Goal: Information Seeking & Learning: Learn about a topic

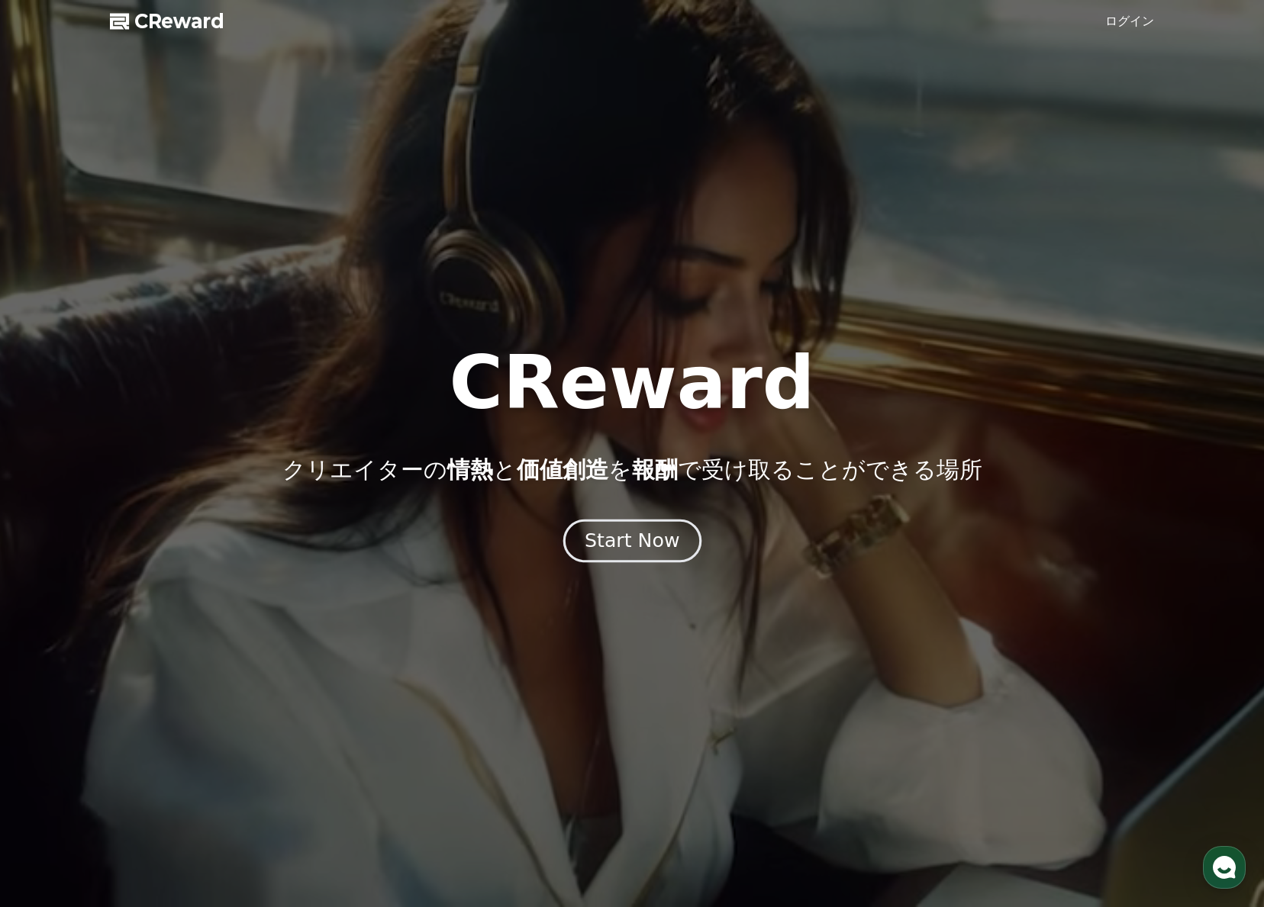
click at [635, 540] on div "Start Now" at bounding box center [631, 541] width 95 height 26
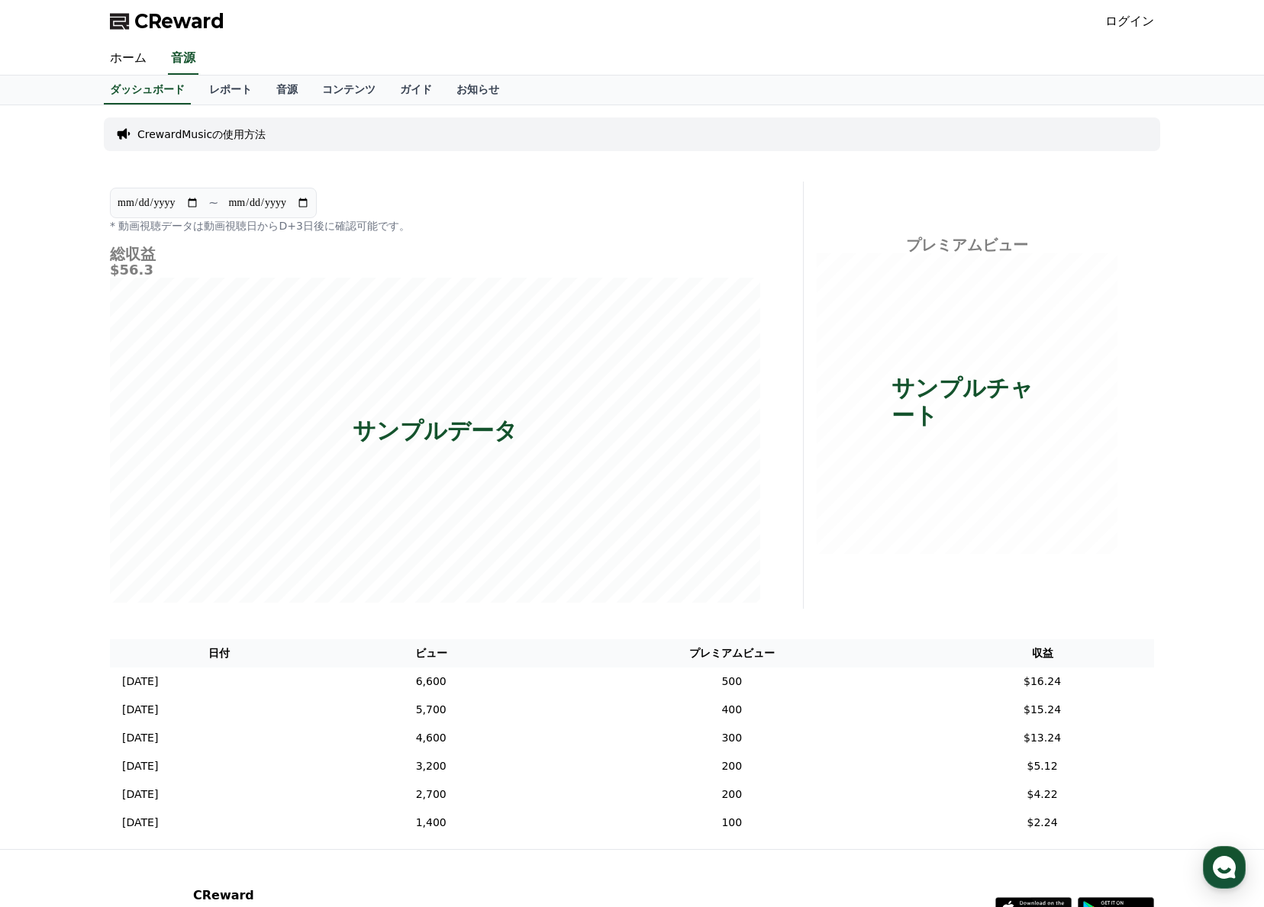
click at [1137, 21] on link "ログイン" at bounding box center [1129, 21] width 49 height 18
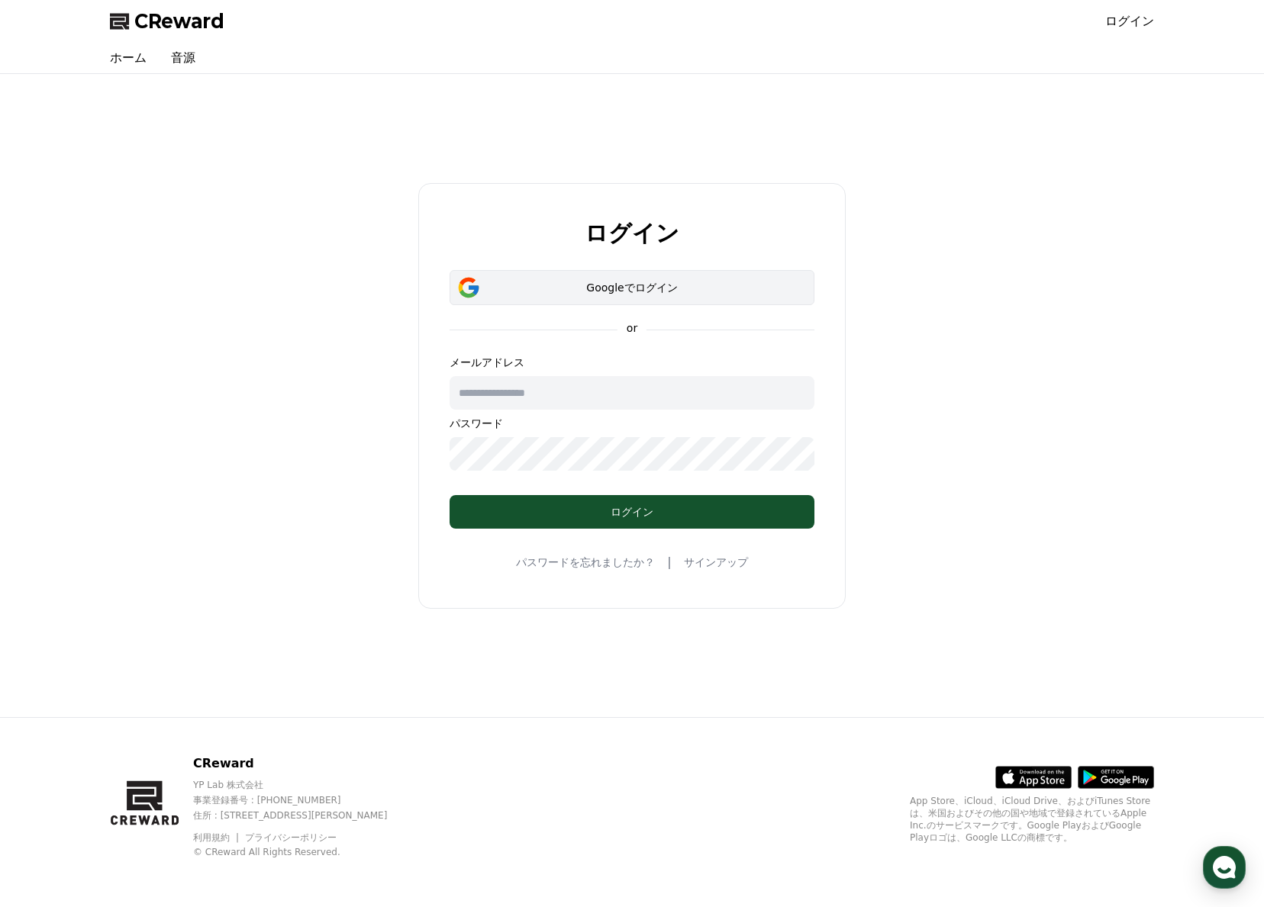
click at [624, 286] on div "Googleでログイン" at bounding box center [632, 287] width 320 height 15
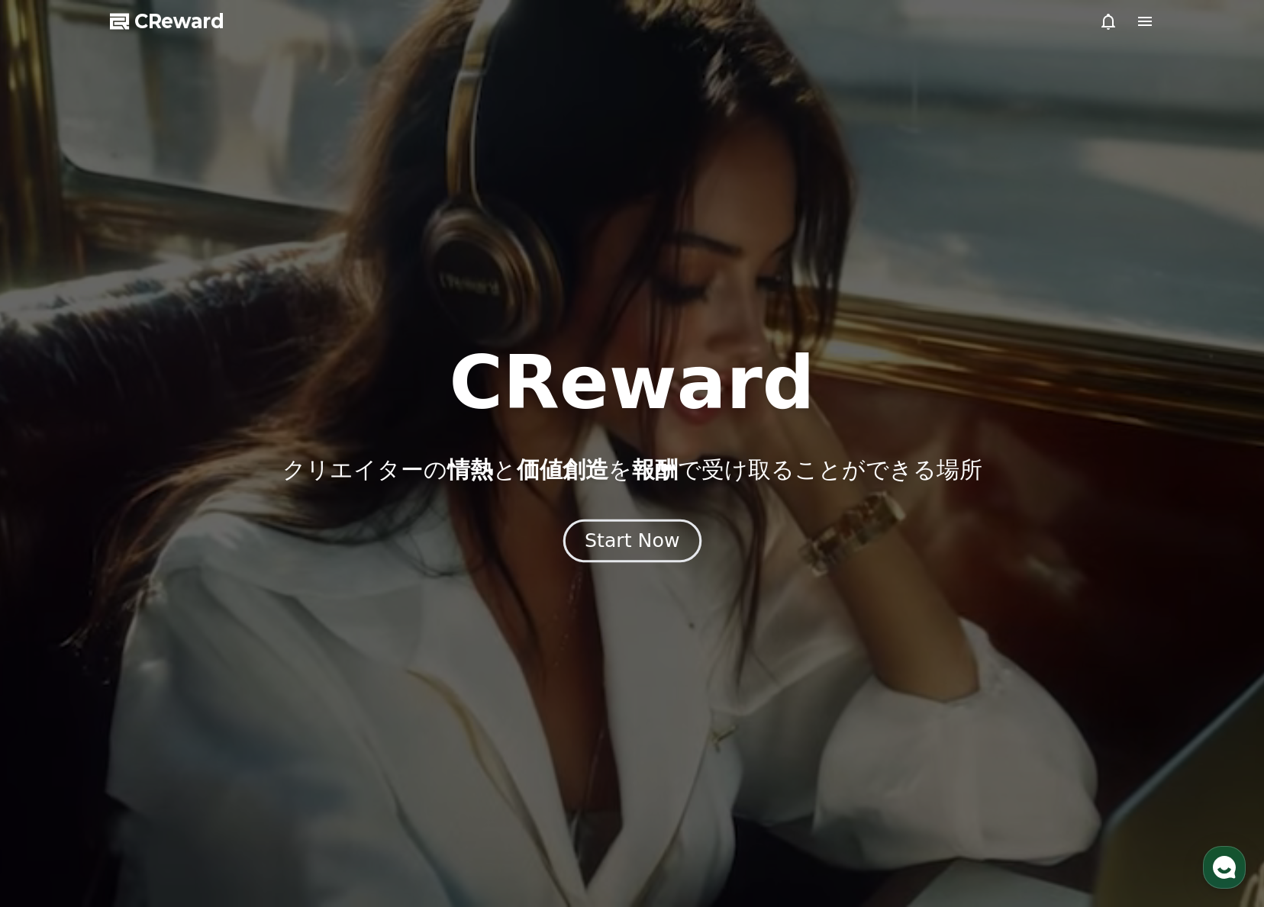
click at [648, 542] on div "Start Now" at bounding box center [631, 541] width 95 height 26
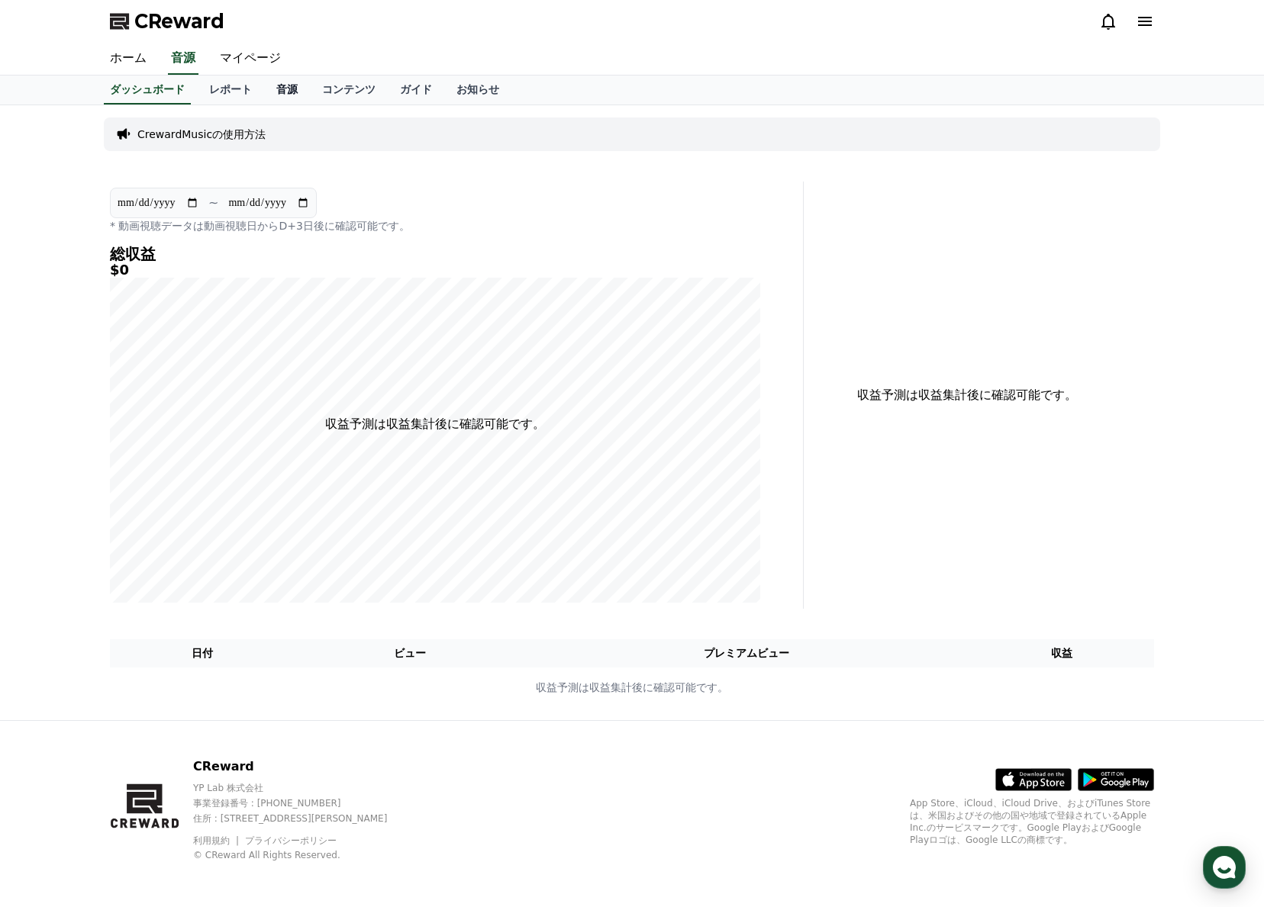
click at [286, 86] on link "音源" at bounding box center [287, 90] width 46 height 29
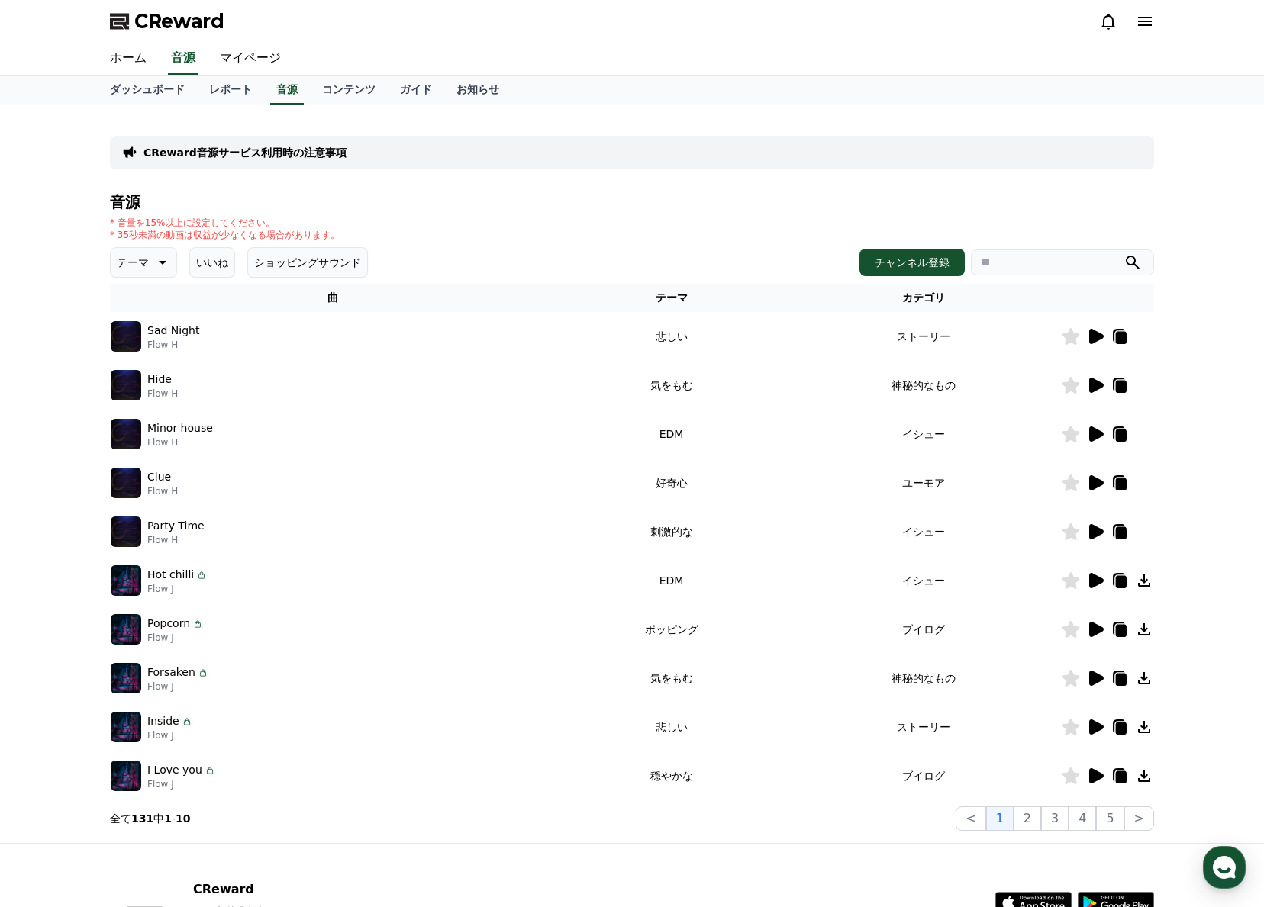
click at [1019, 267] on input "search" at bounding box center [1062, 263] width 183 height 26
click at [1123, 253] on button "submit" at bounding box center [1132, 262] width 18 height 18
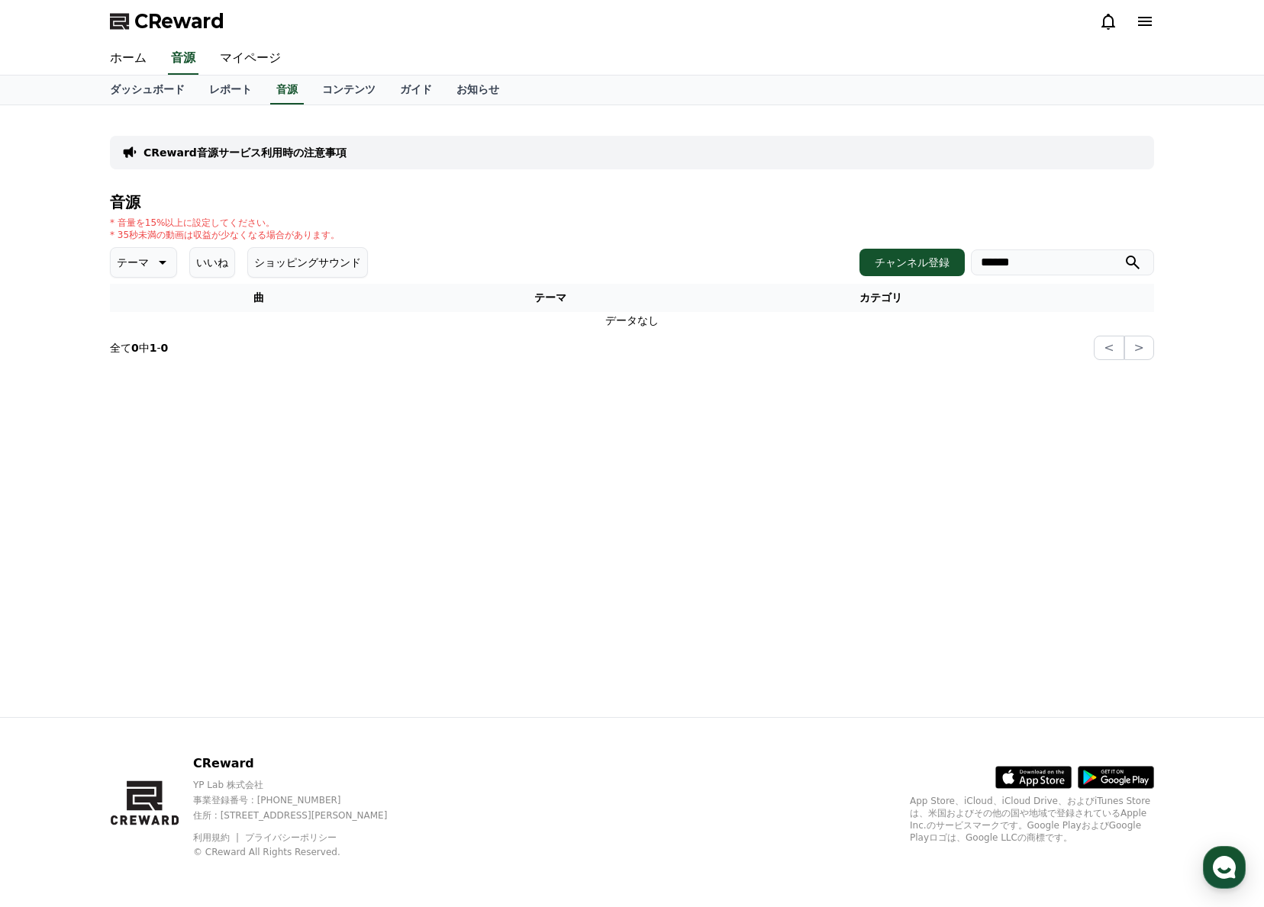
drag, startPoint x: 1016, startPoint y: 262, endPoint x: 976, endPoint y: 261, distance: 39.7
click at [976, 261] on input "******" at bounding box center [1062, 263] width 183 height 26
type input "***"
click at [1123, 253] on button "submit" at bounding box center [1132, 262] width 18 height 18
click at [150, 261] on button "テーマ" at bounding box center [143, 262] width 67 height 31
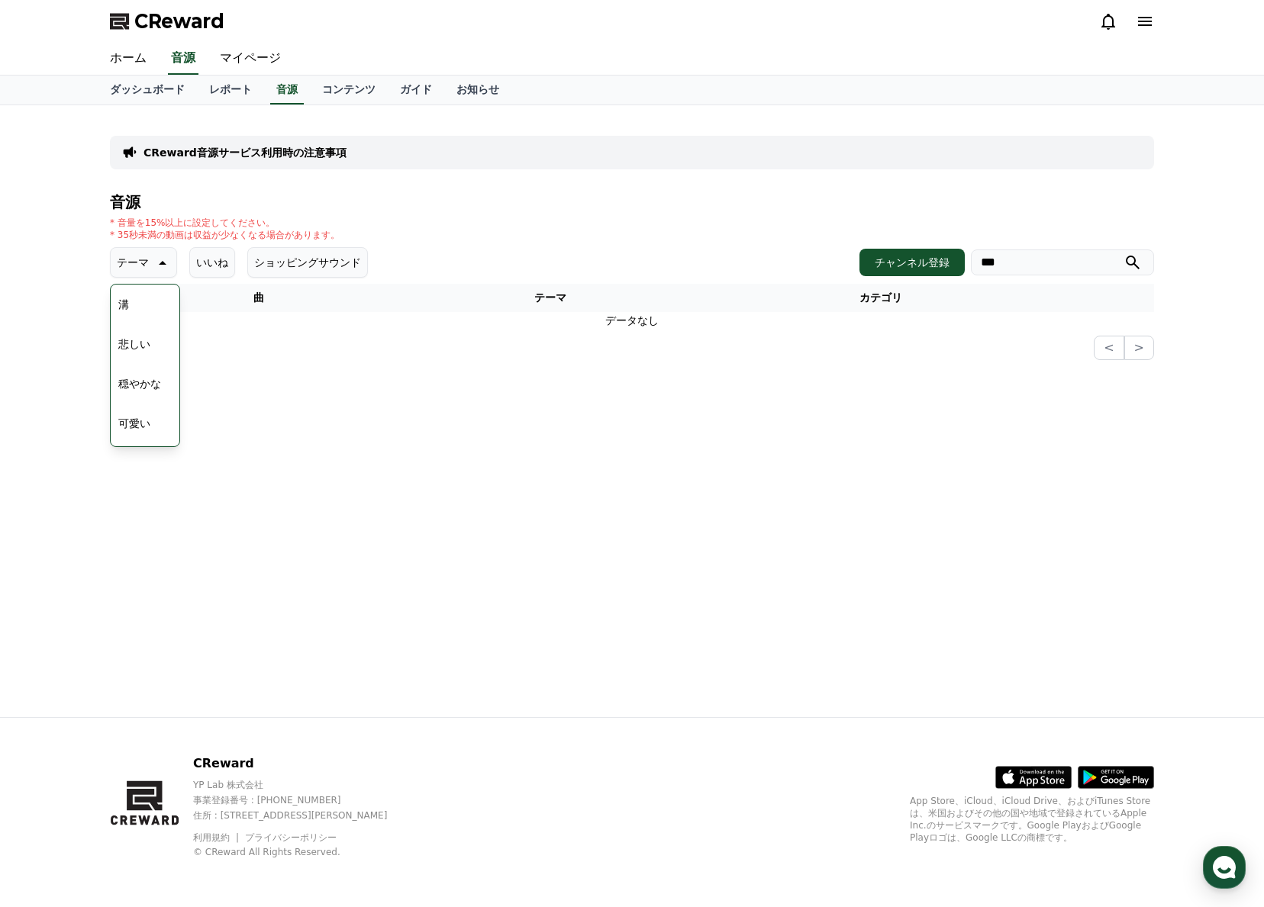
scroll to position [517, 0]
click at [140, 377] on button "穏やかな" at bounding box center [139, 381] width 55 height 34
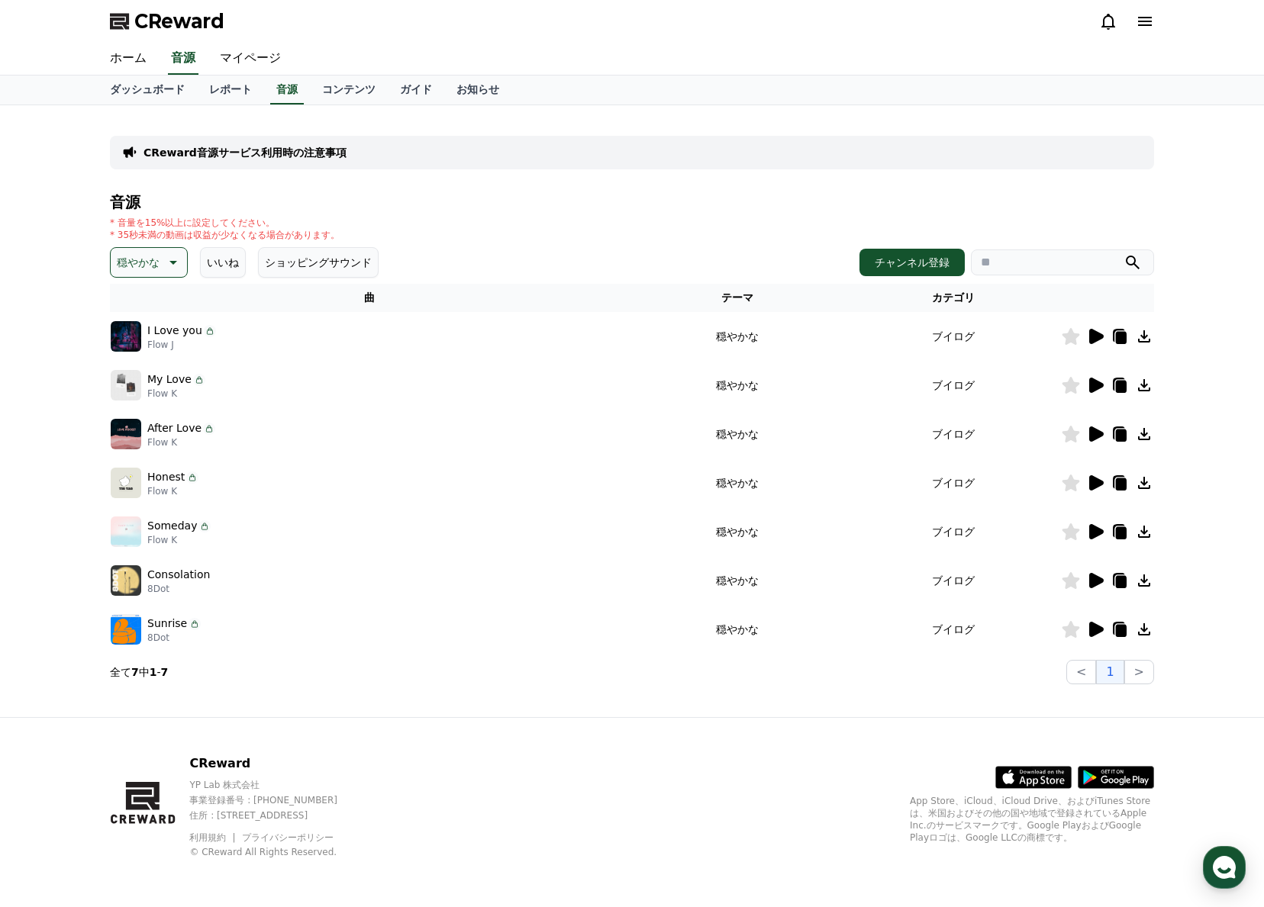
click at [127, 338] on img at bounding box center [126, 336] width 31 height 31
click at [124, 336] on img at bounding box center [126, 336] width 31 height 31
click at [1094, 335] on icon at bounding box center [1096, 336] width 14 height 15
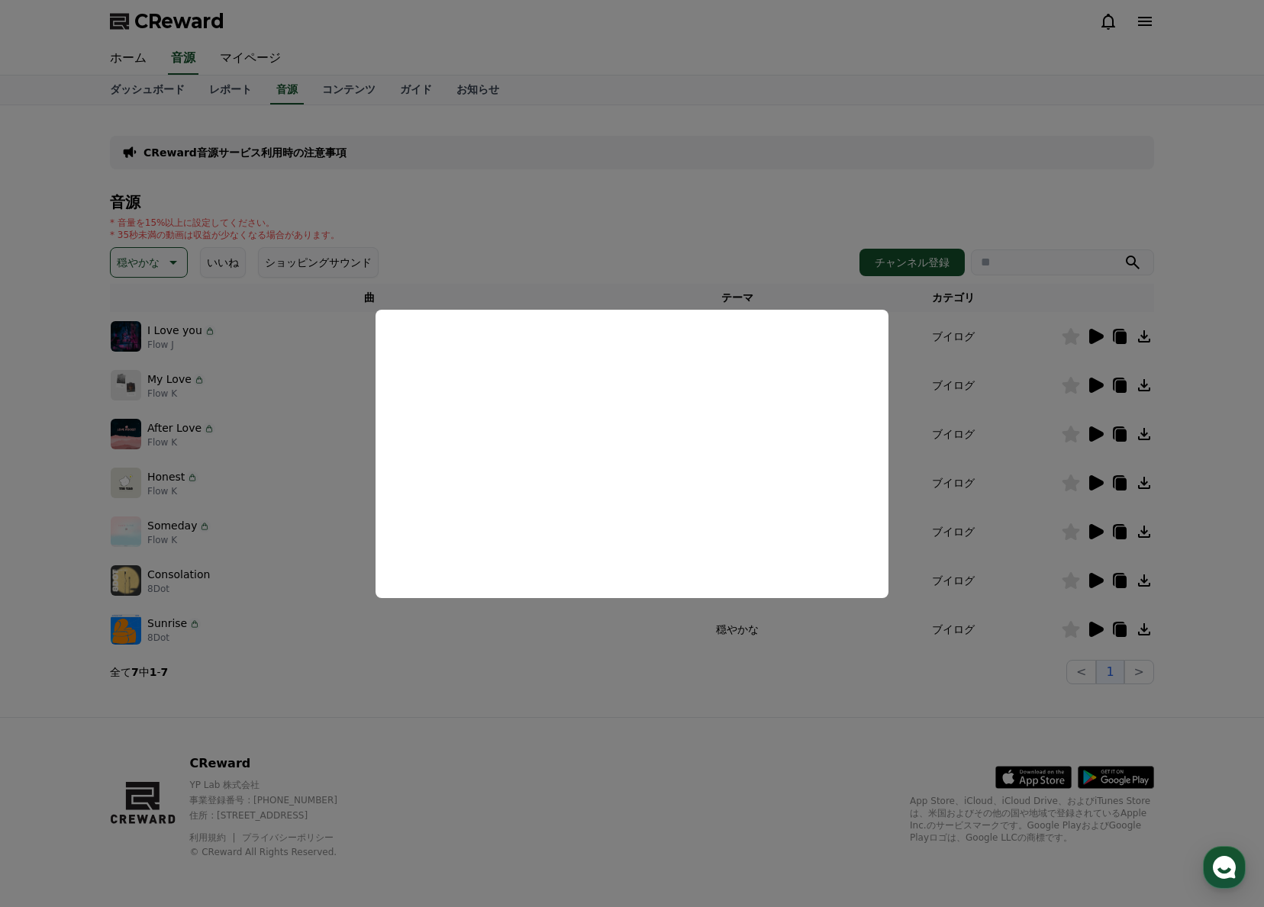
click at [1097, 386] on button "close modal" at bounding box center [632, 453] width 1264 height 907
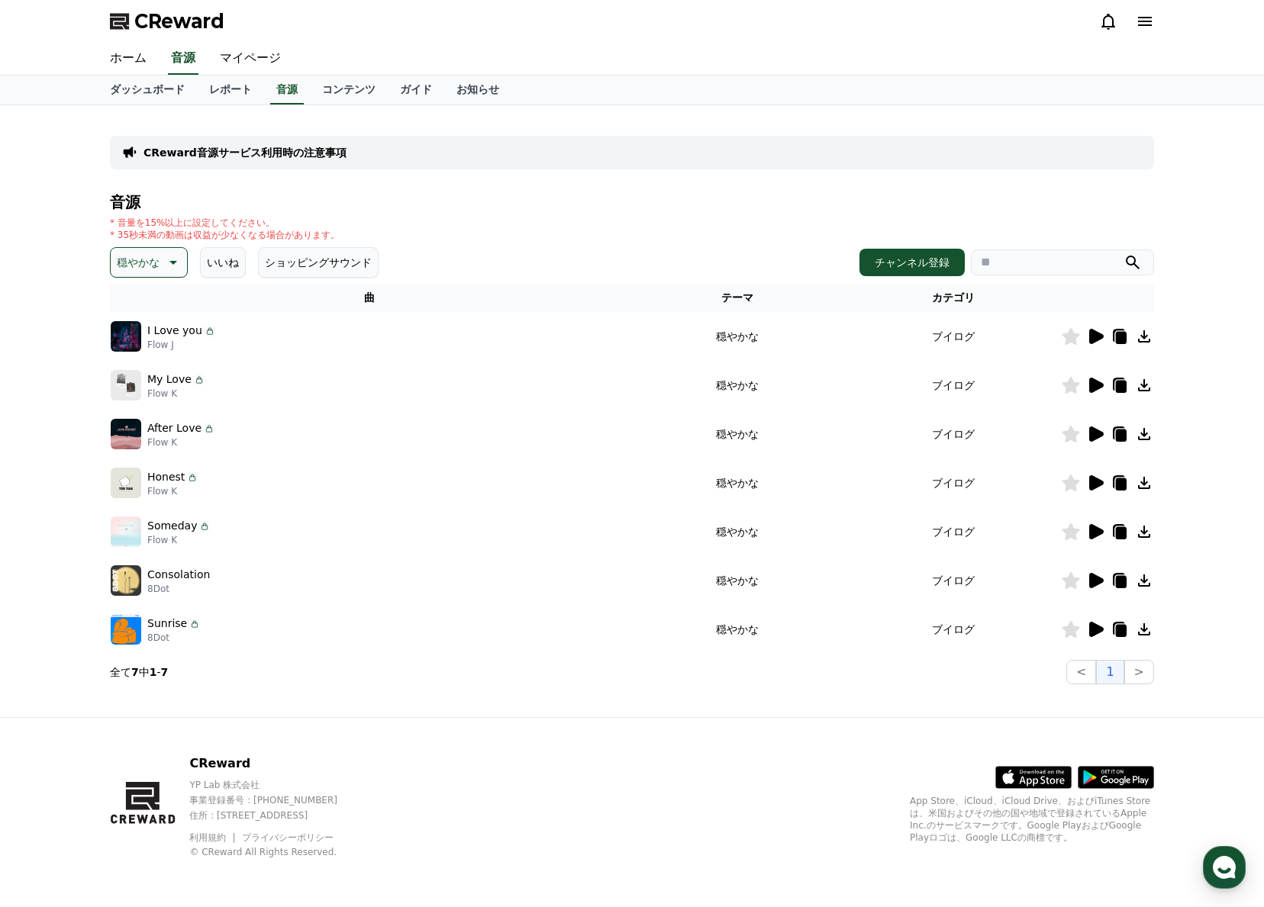
click at [1097, 386] on icon at bounding box center [1096, 385] width 14 height 15
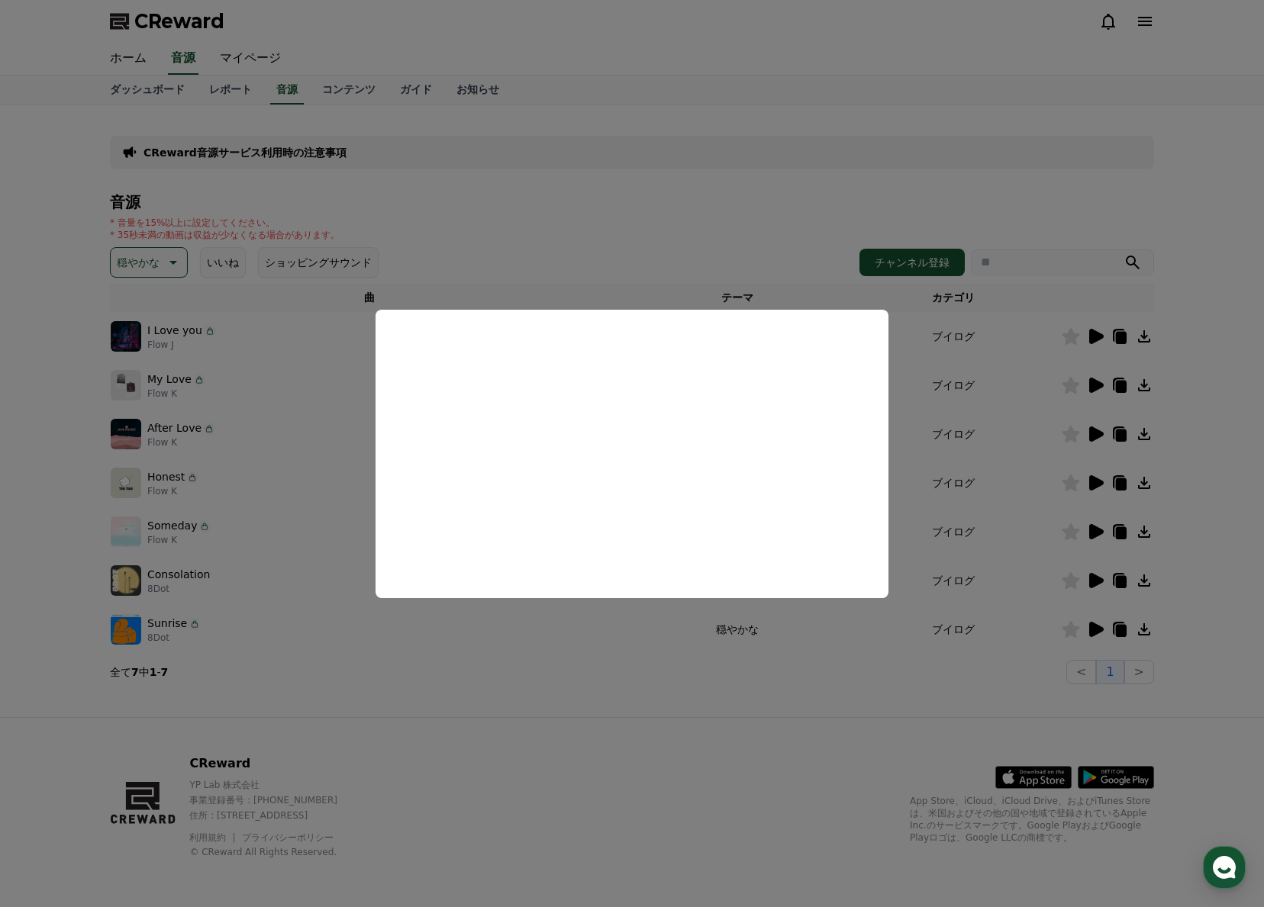
click at [1094, 434] on button "close modal" at bounding box center [632, 453] width 1264 height 907
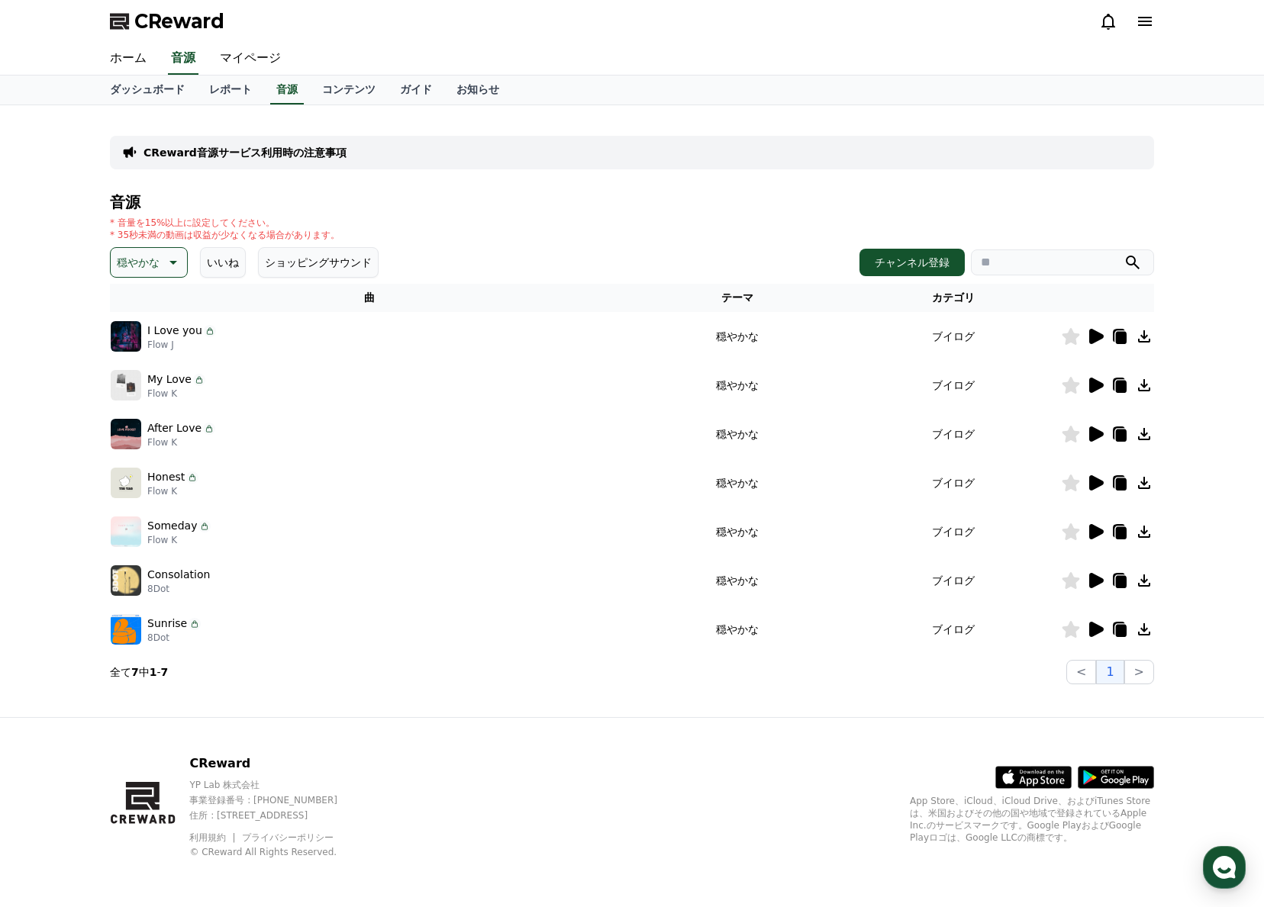
click at [1094, 434] on icon at bounding box center [1096, 434] width 14 height 15
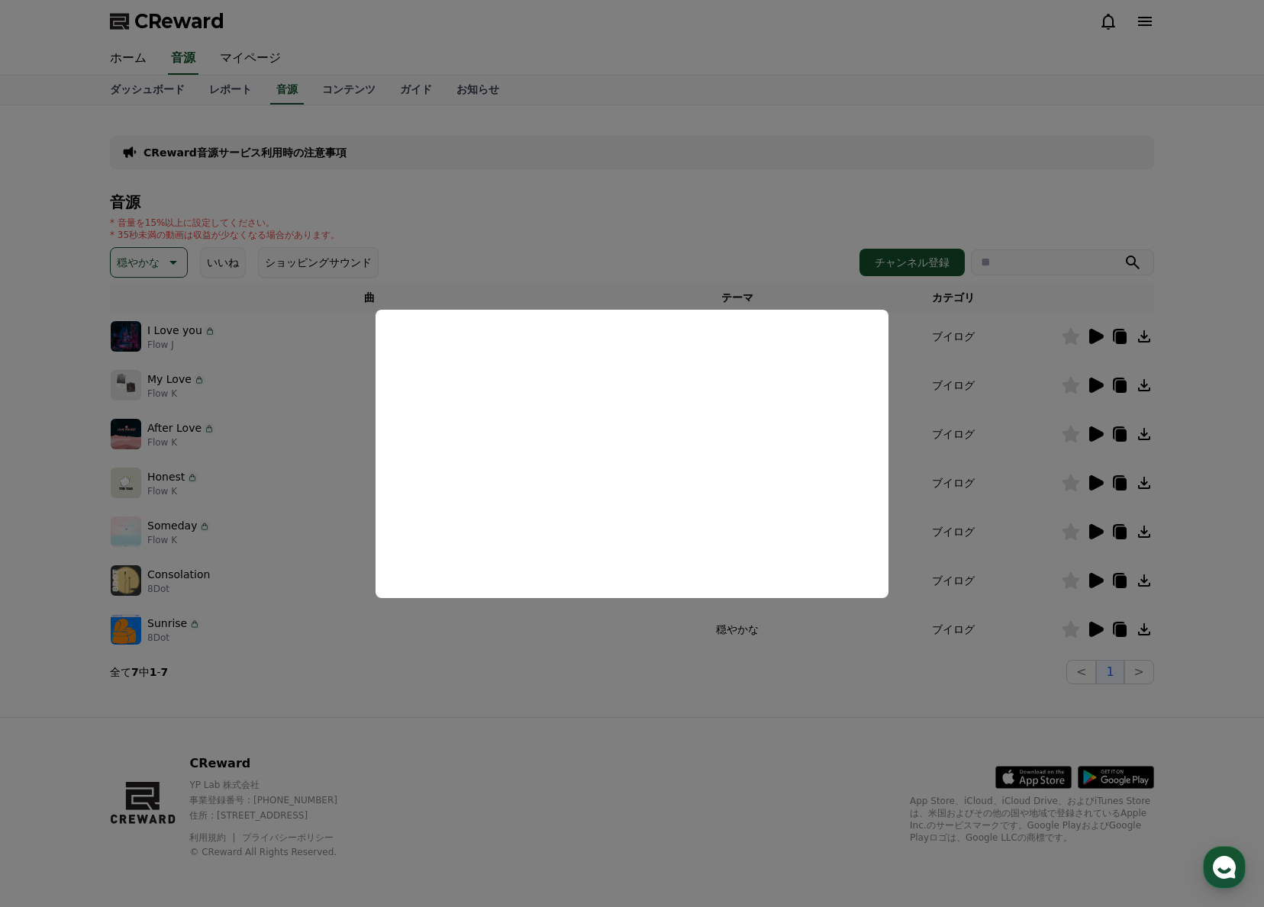
click at [1093, 481] on button "close modal" at bounding box center [632, 453] width 1264 height 907
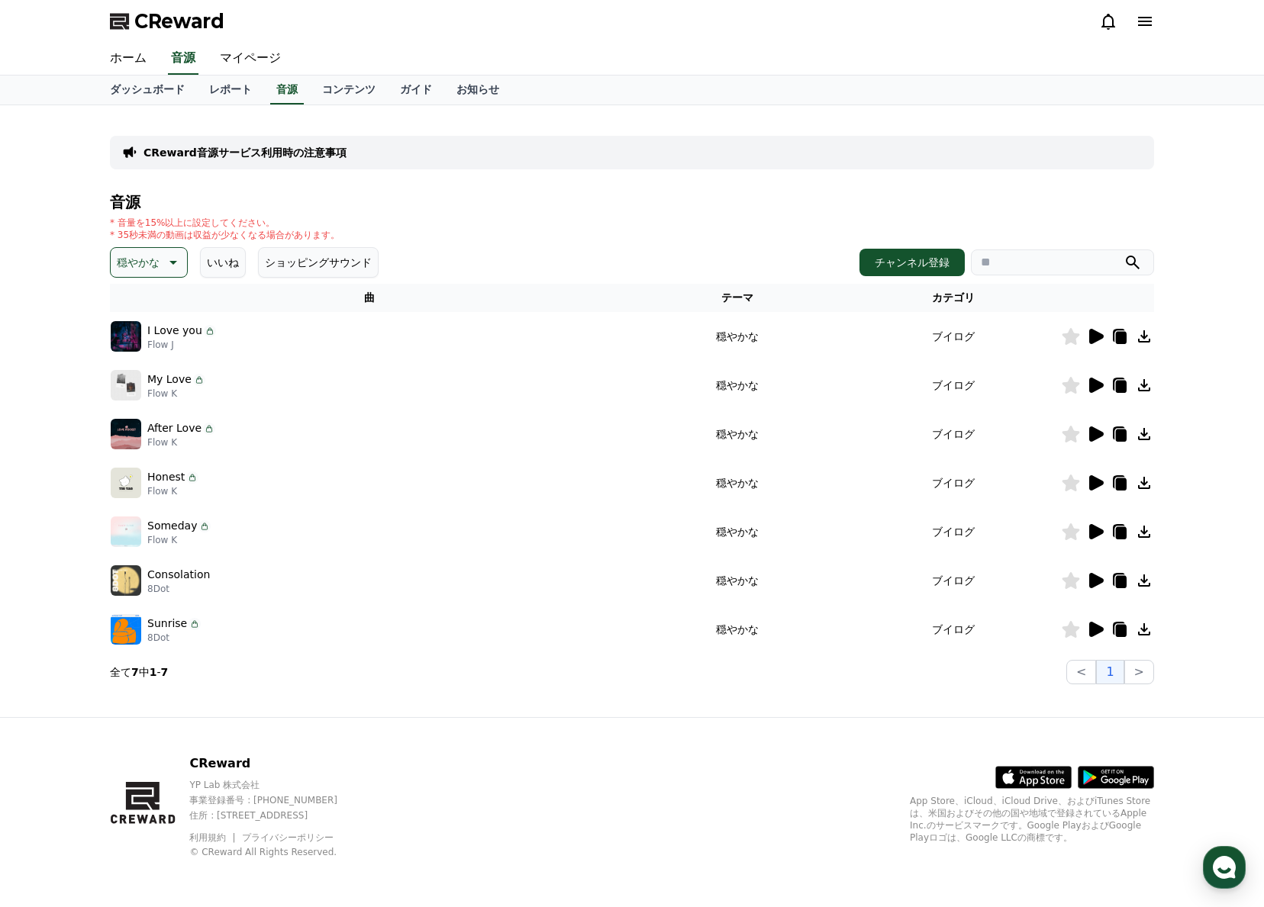
click at [1093, 481] on icon at bounding box center [1096, 482] width 14 height 15
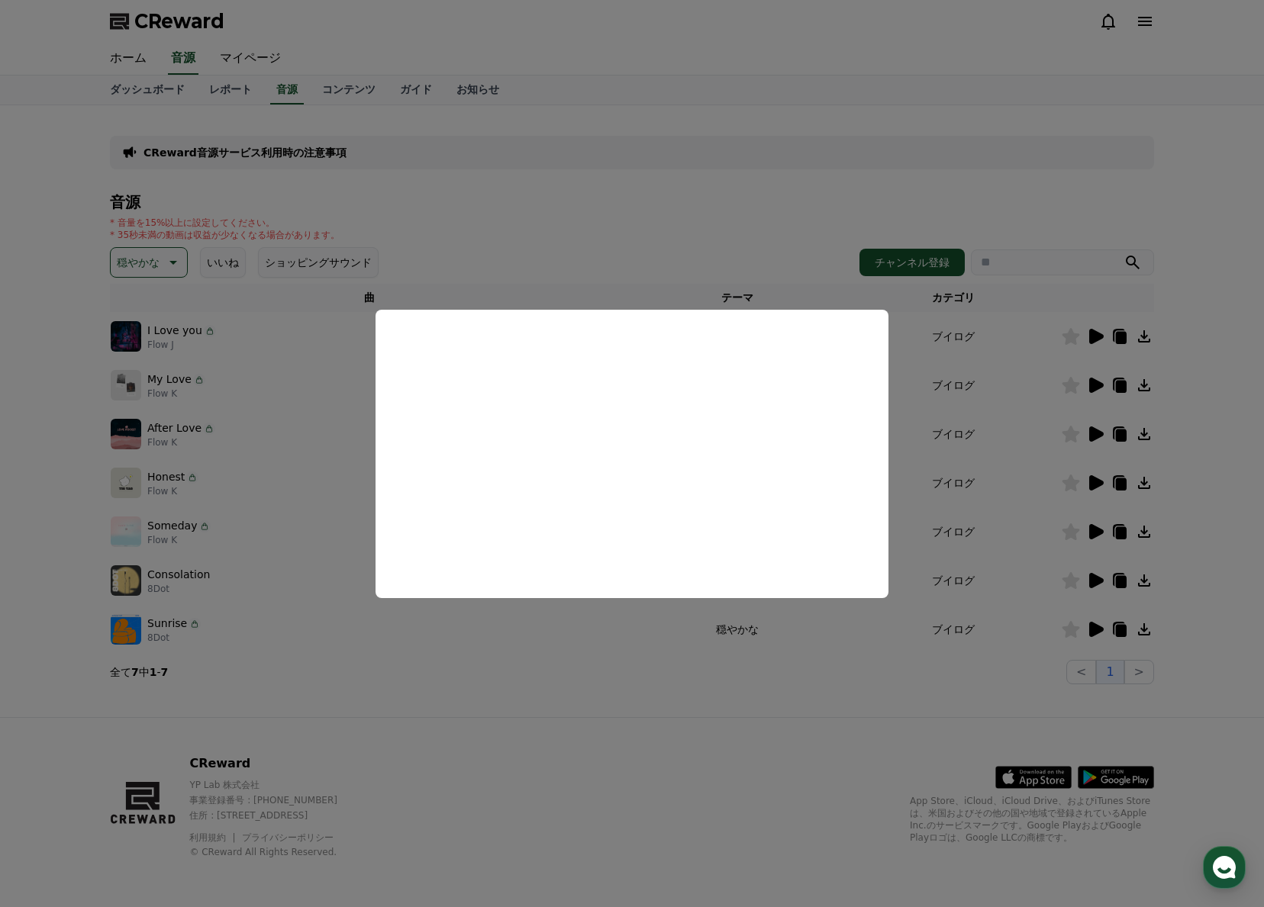
click at [1093, 526] on button "close modal" at bounding box center [632, 453] width 1264 height 907
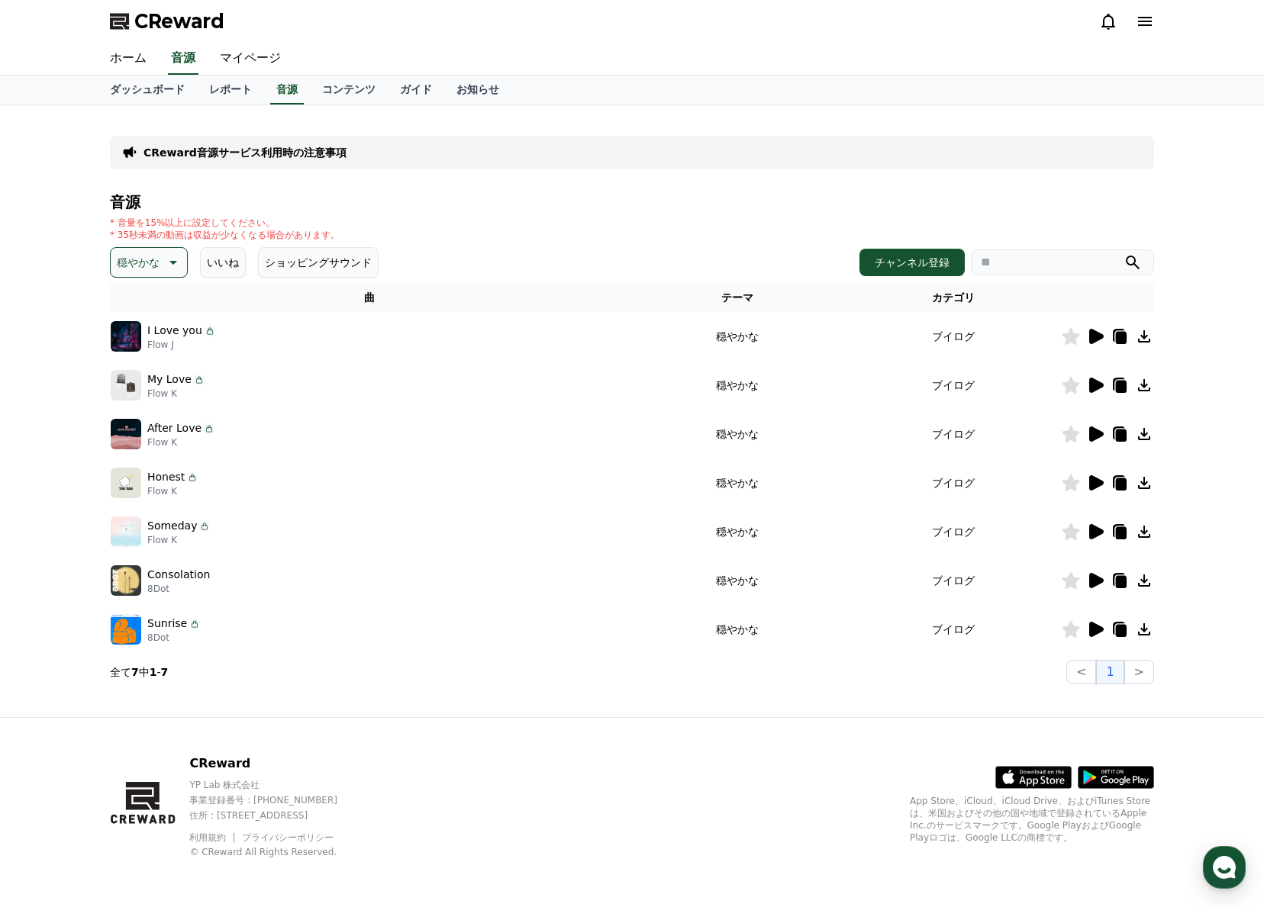
click at [1093, 527] on icon at bounding box center [1096, 531] width 14 height 15
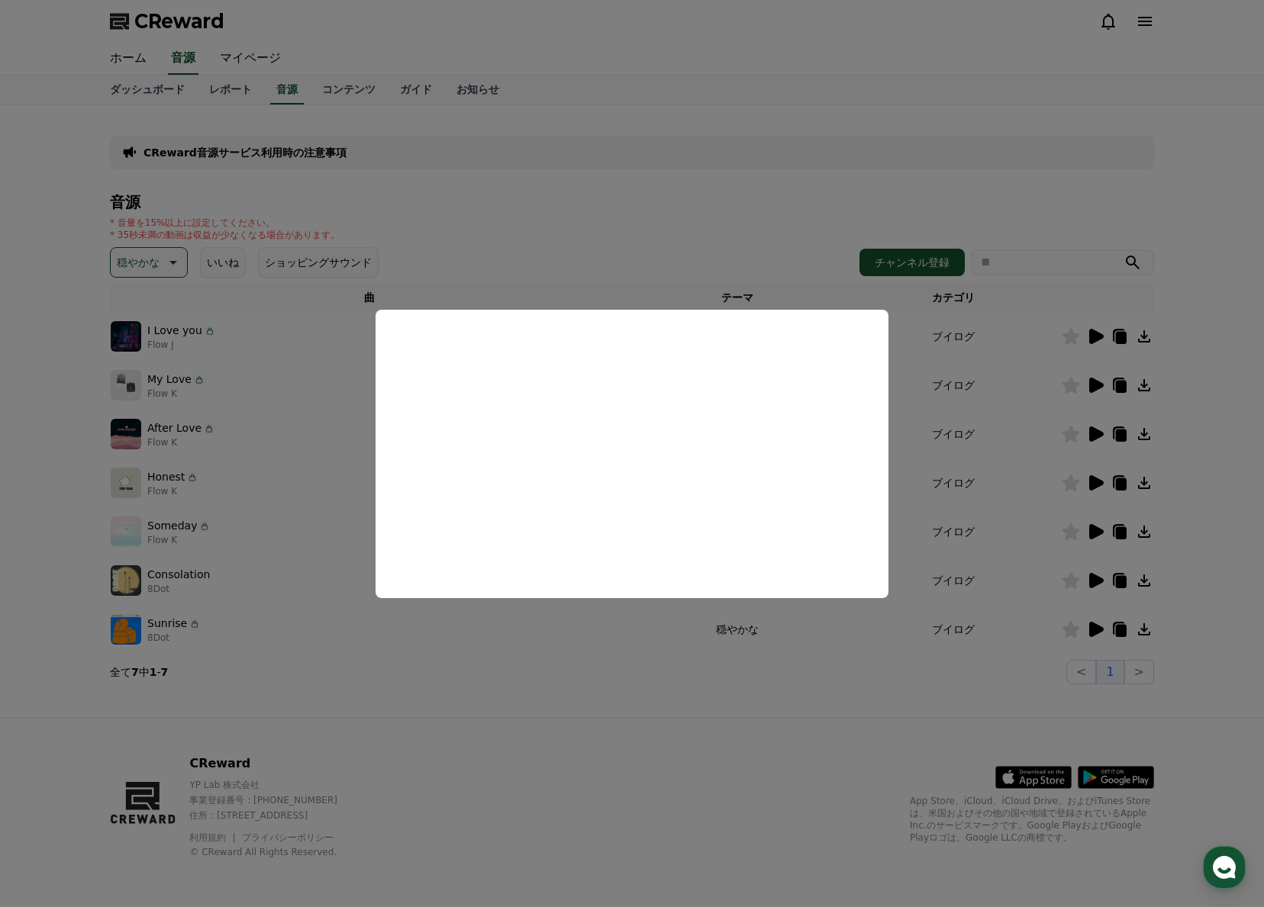
click at [1093, 579] on button "close modal" at bounding box center [632, 453] width 1264 height 907
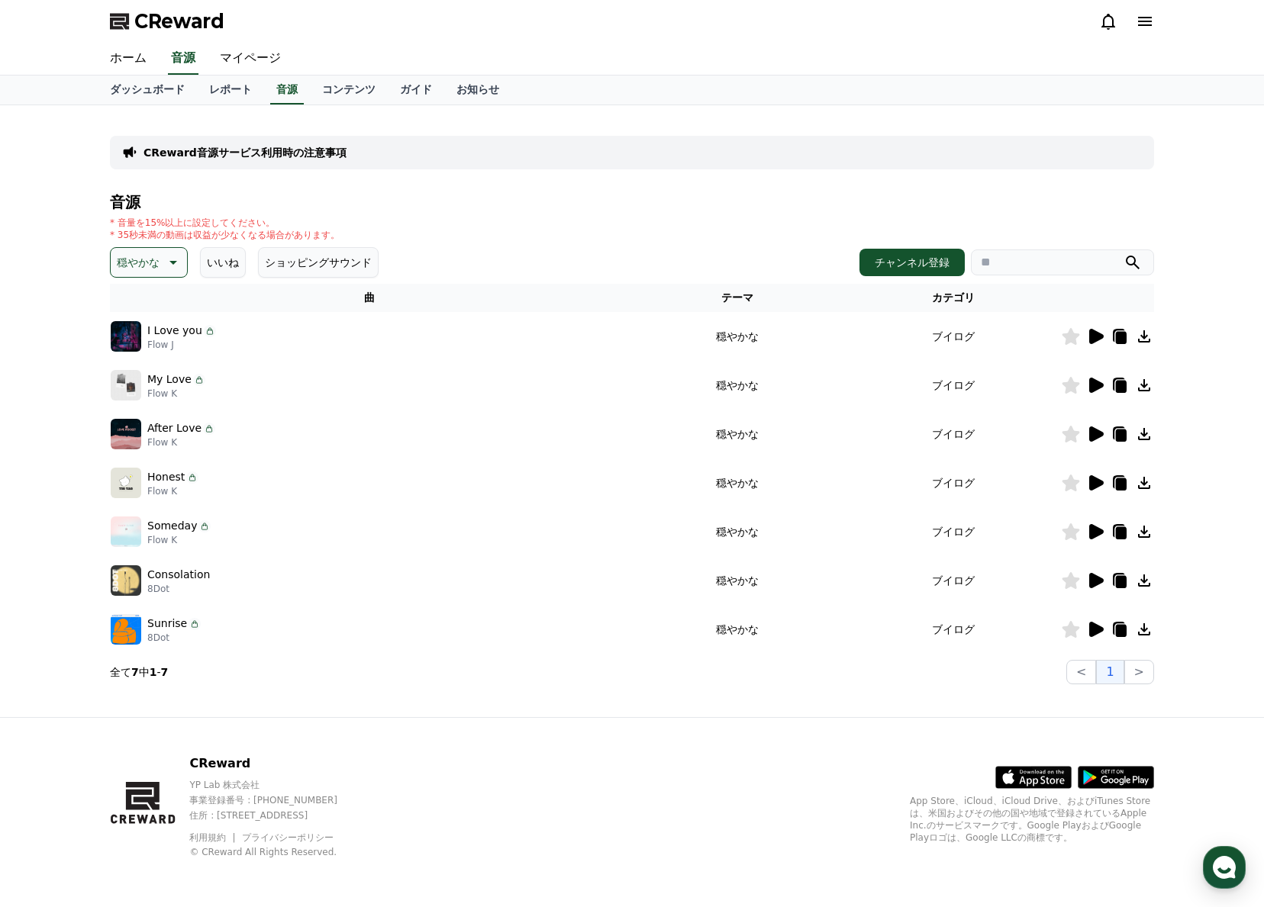
click at [1093, 579] on icon at bounding box center [1096, 580] width 14 height 15
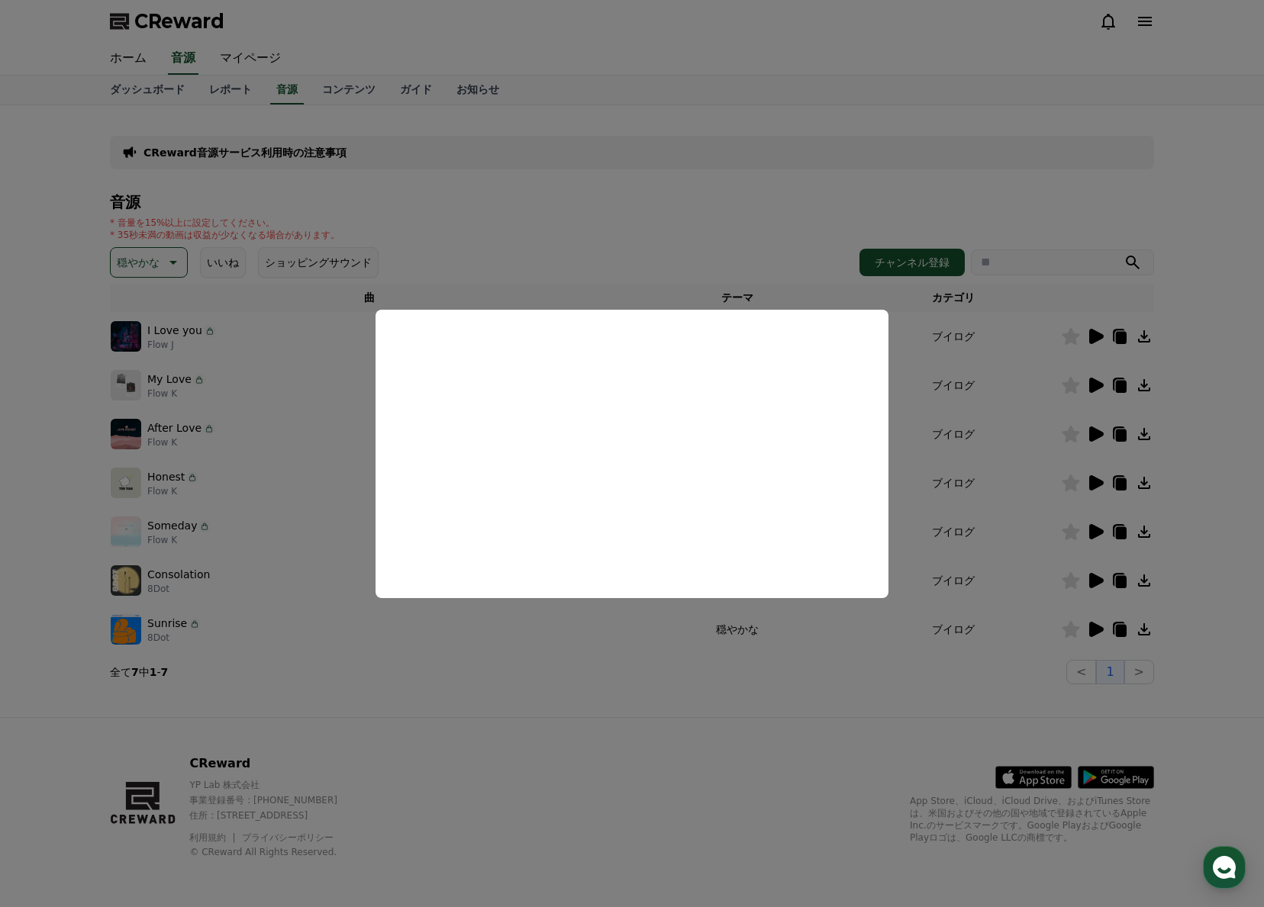
click at [1093, 580] on button "close modal" at bounding box center [632, 453] width 1264 height 907
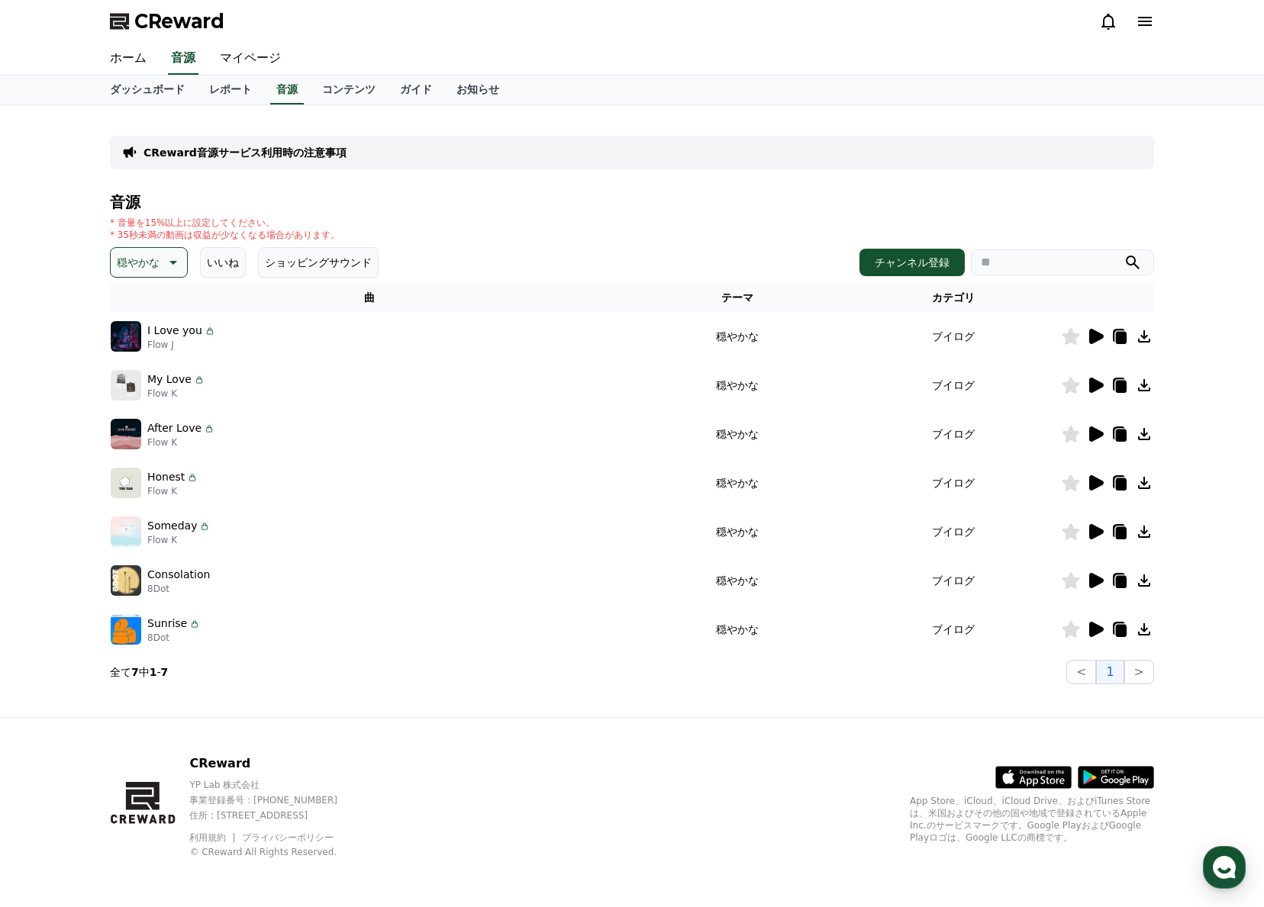
click at [1096, 626] on icon at bounding box center [1096, 629] width 14 height 15
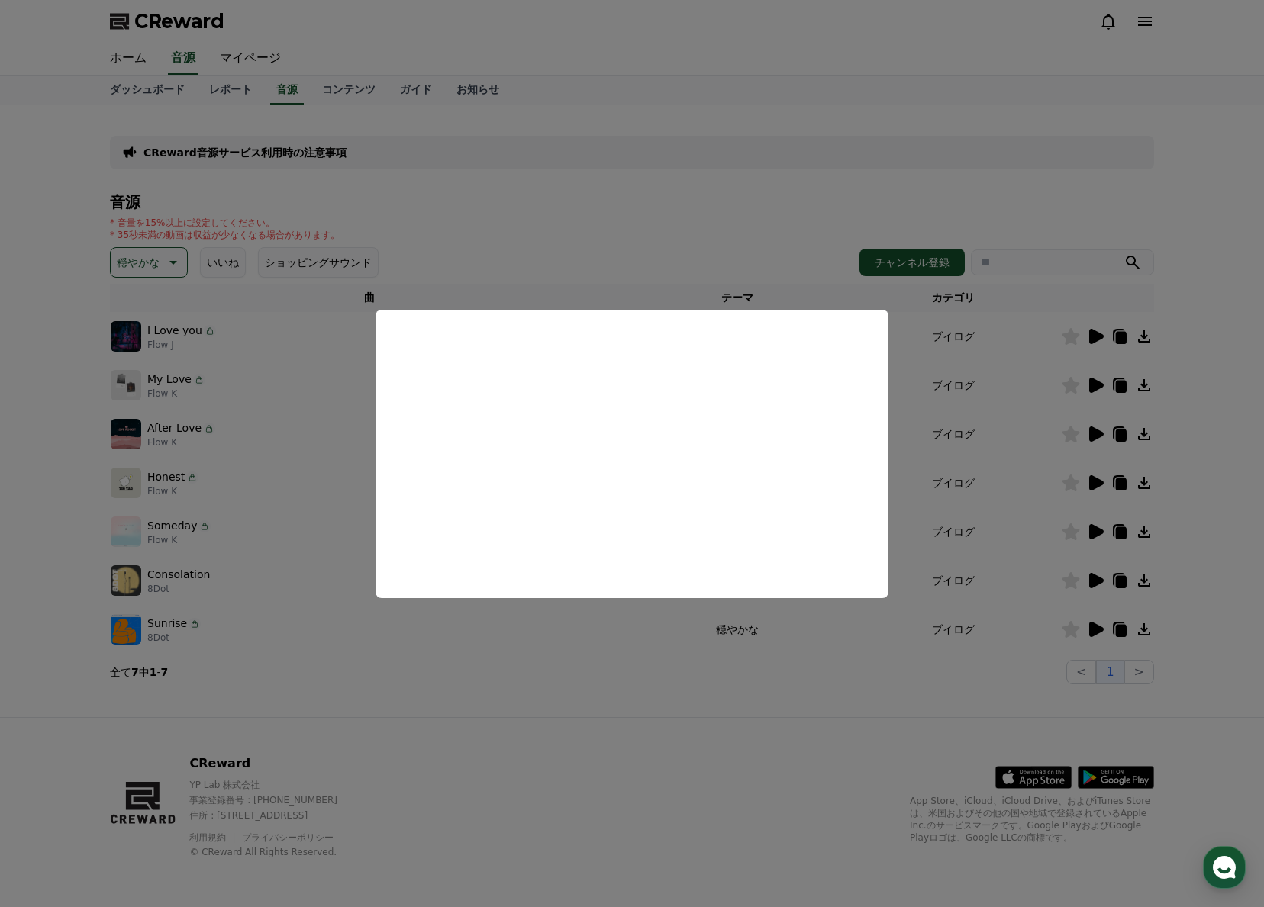
click at [1097, 631] on button "close modal" at bounding box center [632, 453] width 1264 height 907
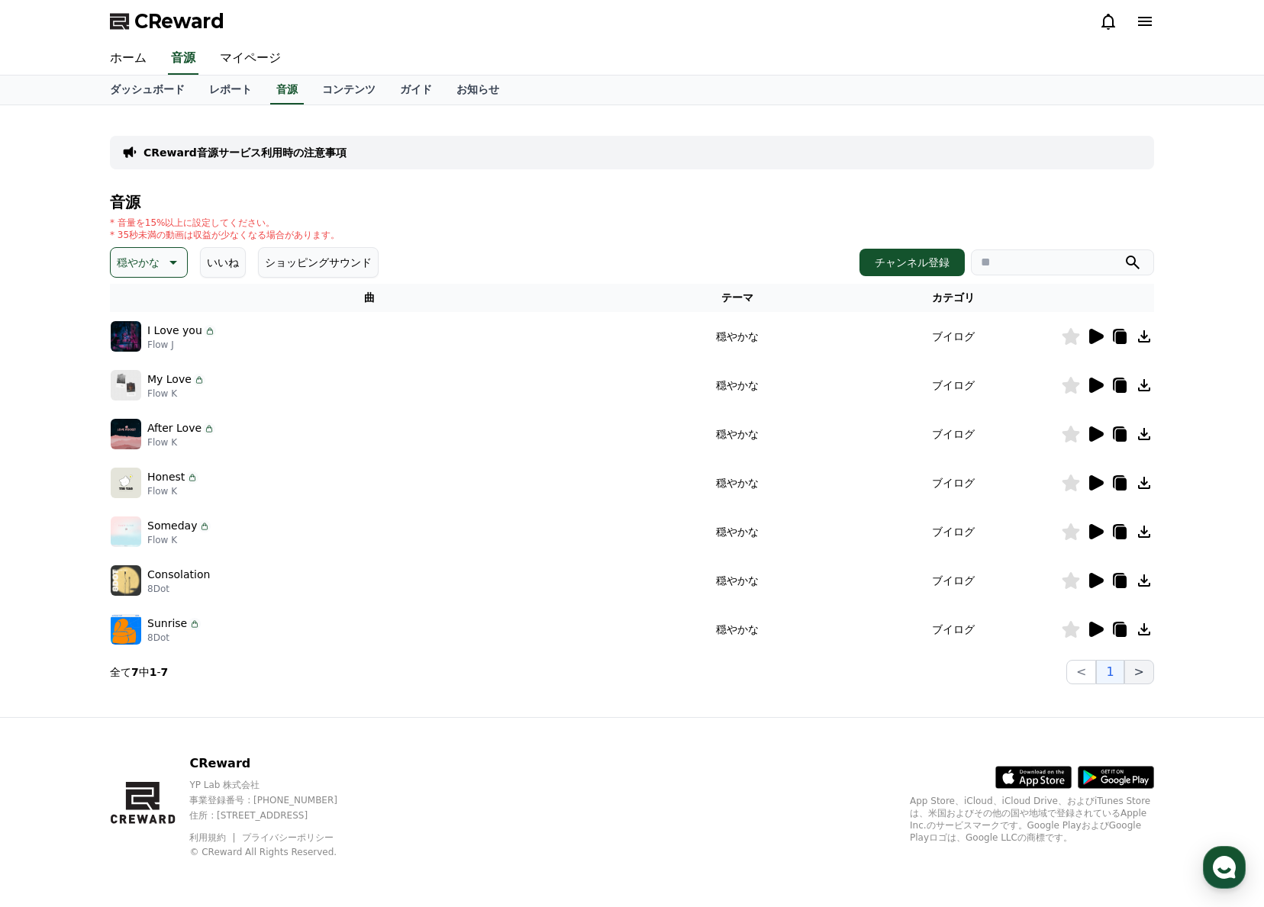
click at [1136, 672] on button ">" at bounding box center [1139, 672] width 30 height 24
click at [1139, 671] on button ">" at bounding box center [1139, 672] width 30 height 24
click at [163, 260] on icon at bounding box center [172, 262] width 18 height 18
click at [138, 382] on button "好奇心" at bounding box center [134, 382] width 44 height 34
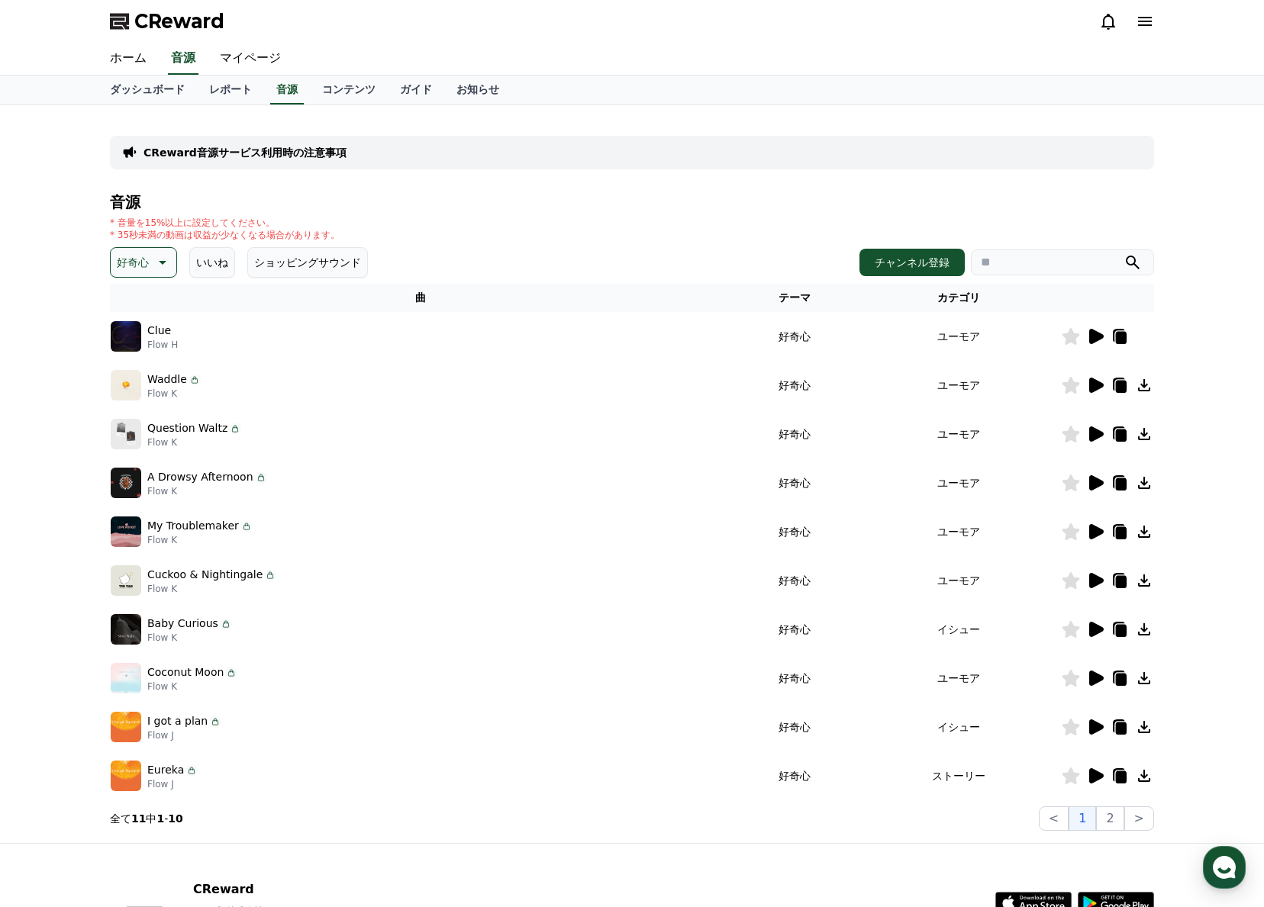
click at [1096, 340] on icon at bounding box center [1096, 336] width 14 height 15
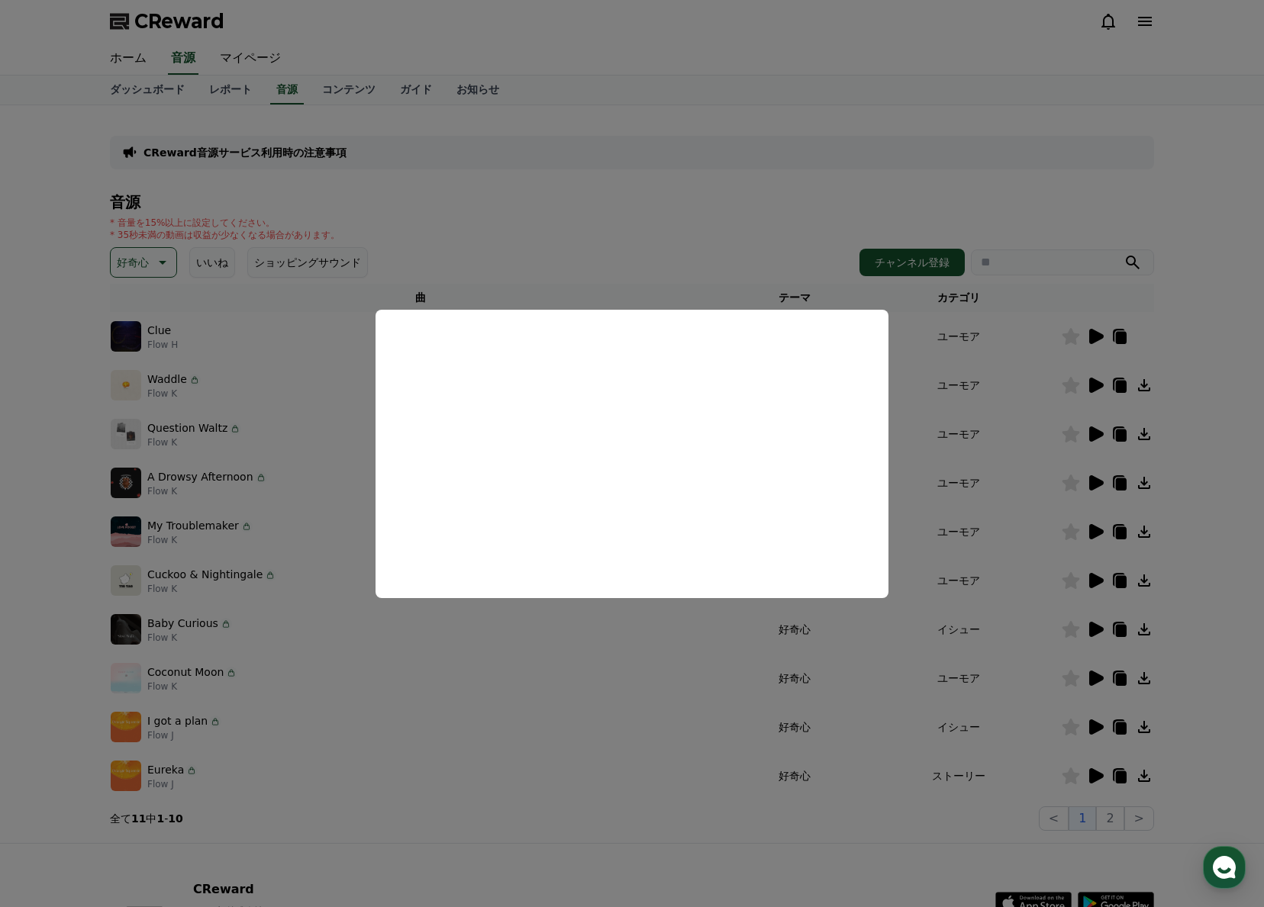
click at [1097, 387] on button "close modal" at bounding box center [632, 453] width 1264 height 907
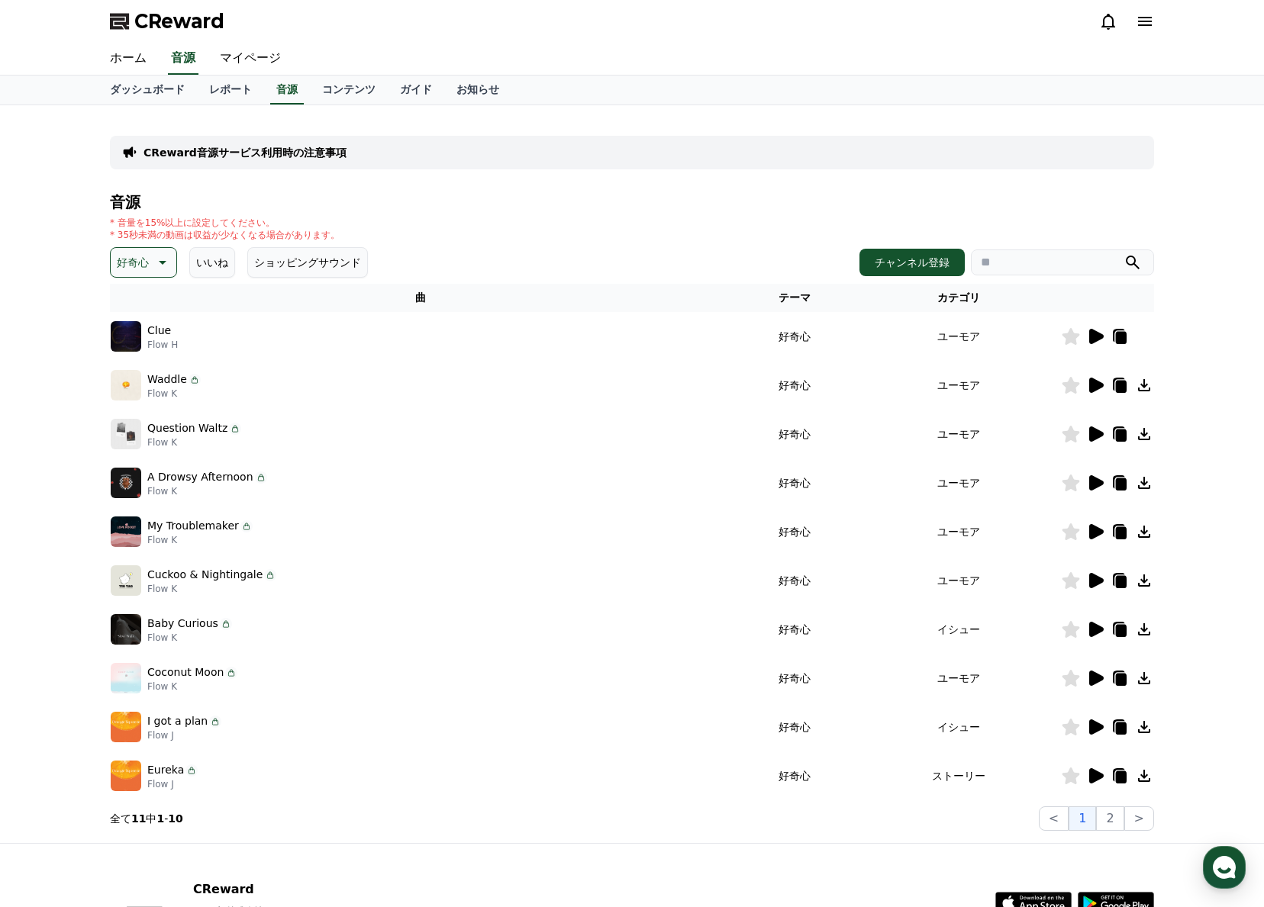
click at [1097, 385] on icon at bounding box center [1096, 385] width 14 height 15
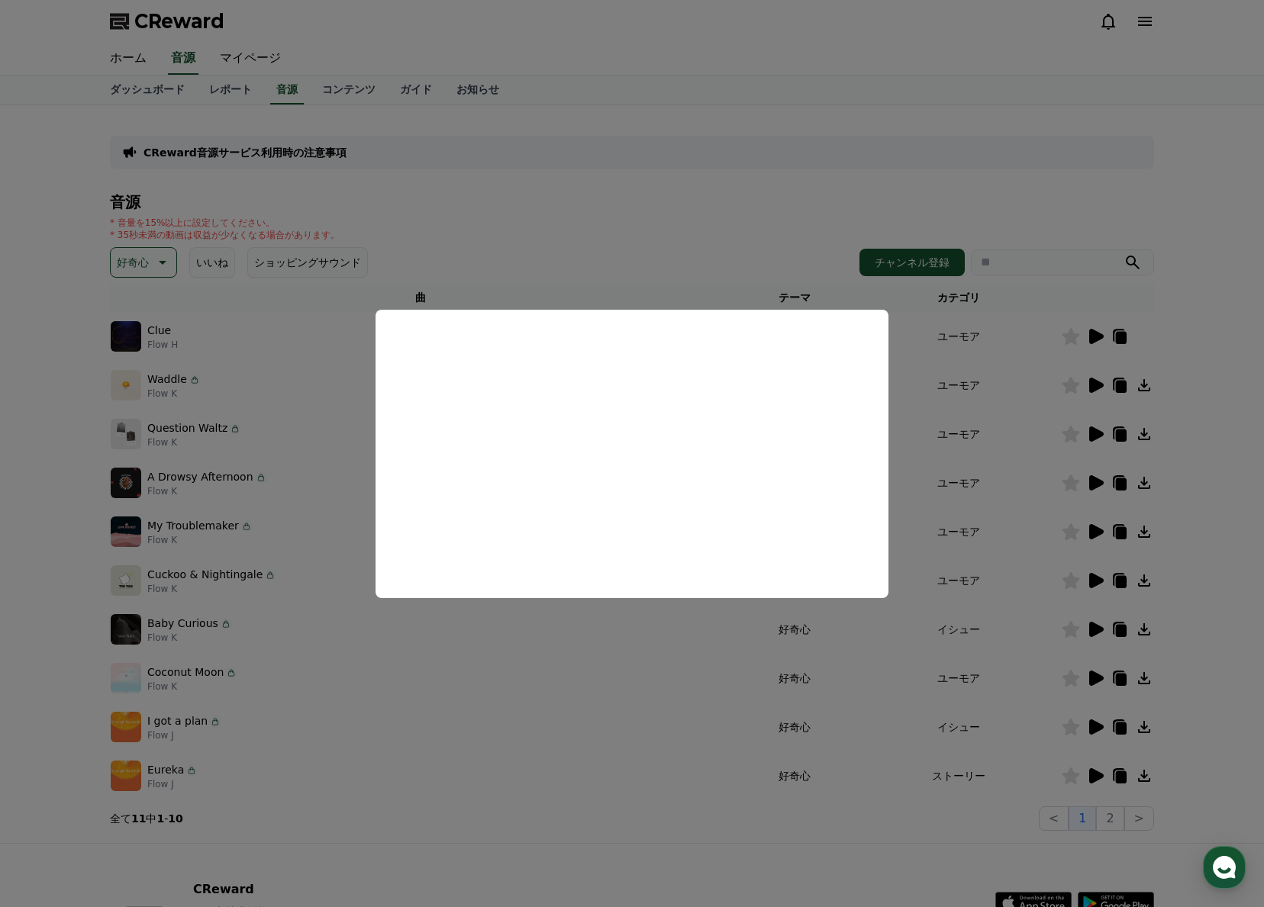
click at [1094, 433] on button "close modal" at bounding box center [632, 453] width 1264 height 907
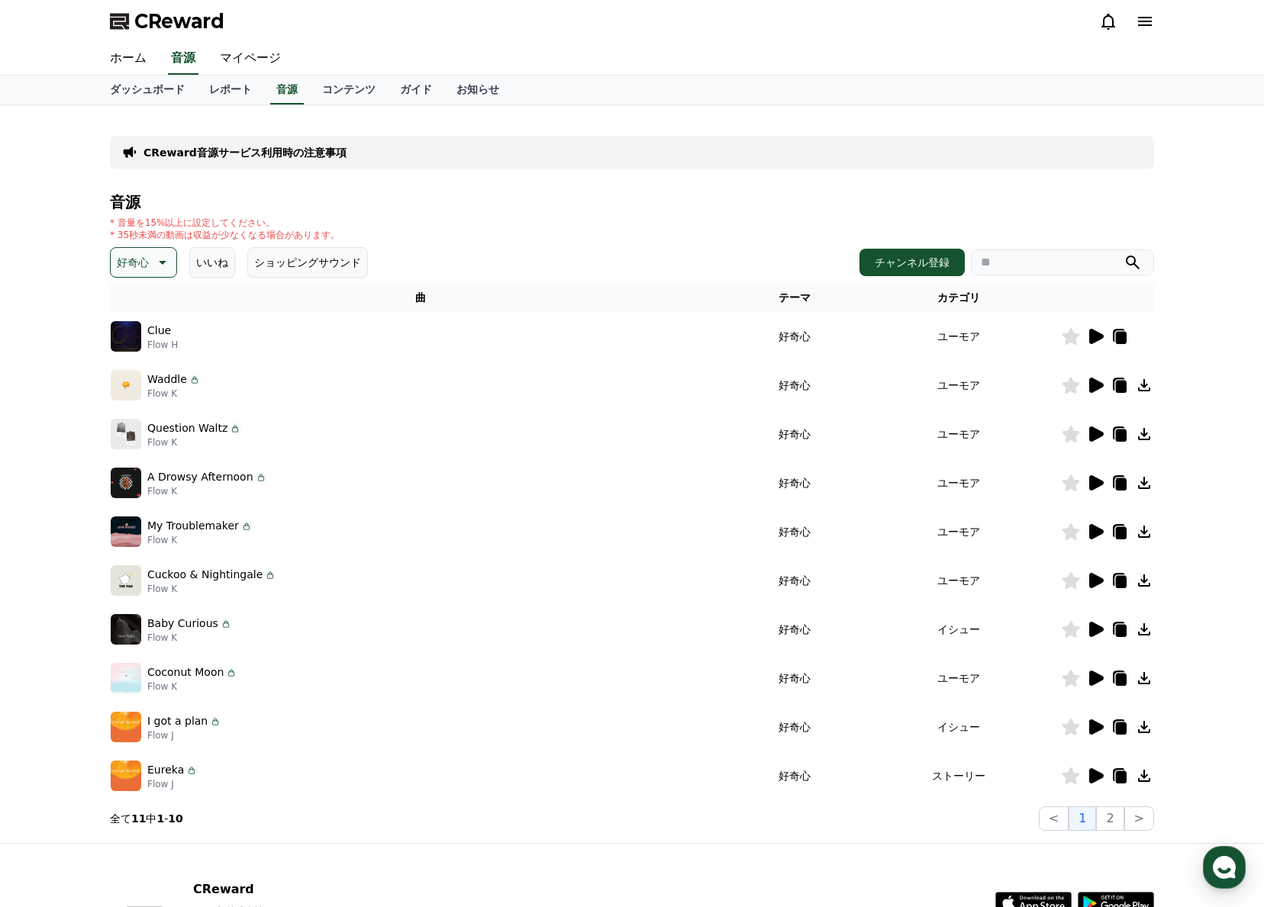
click at [1094, 433] on icon at bounding box center [1096, 434] width 14 height 15
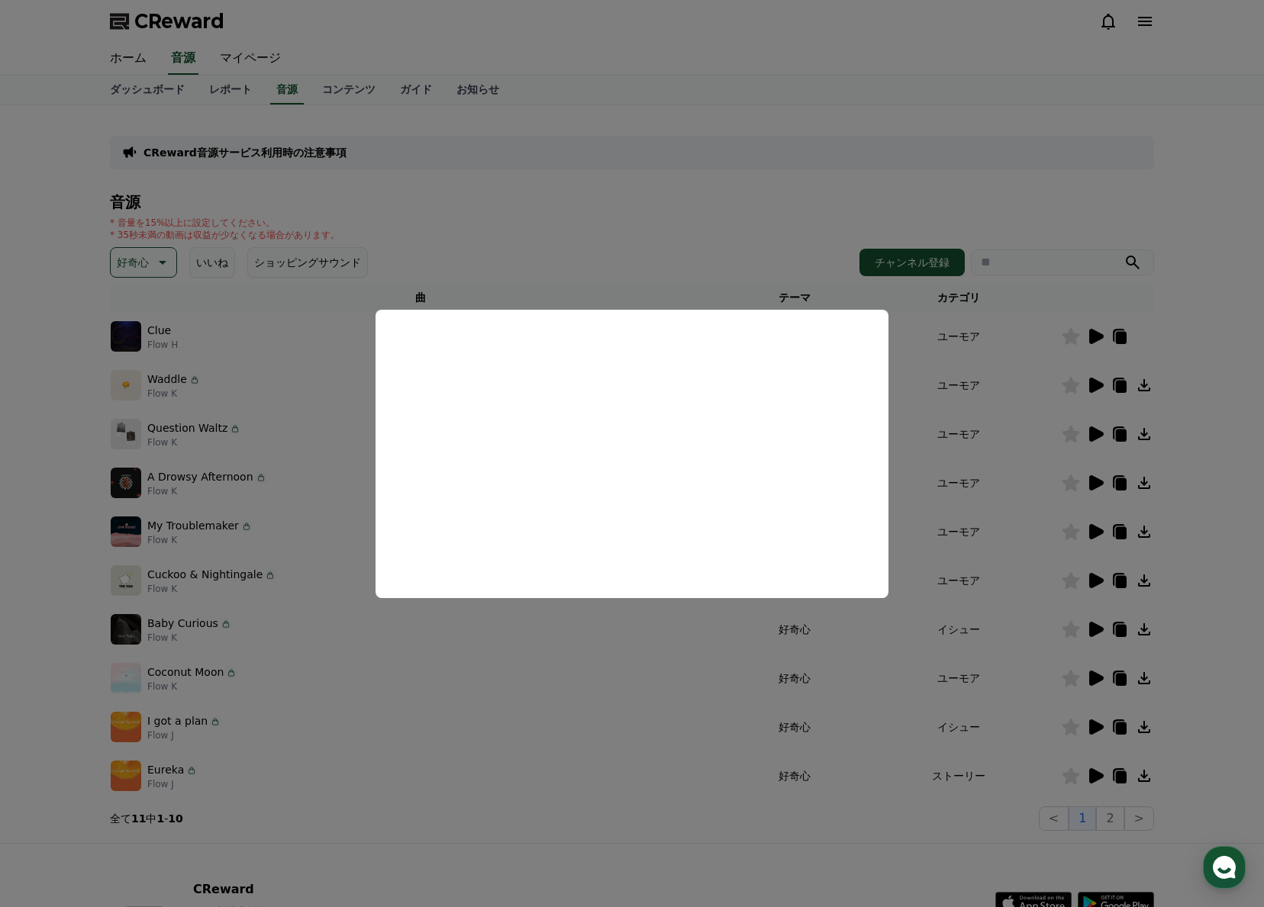
click at [1094, 433] on button "close modal" at bounding box center [632, 453] width 1264 height 907
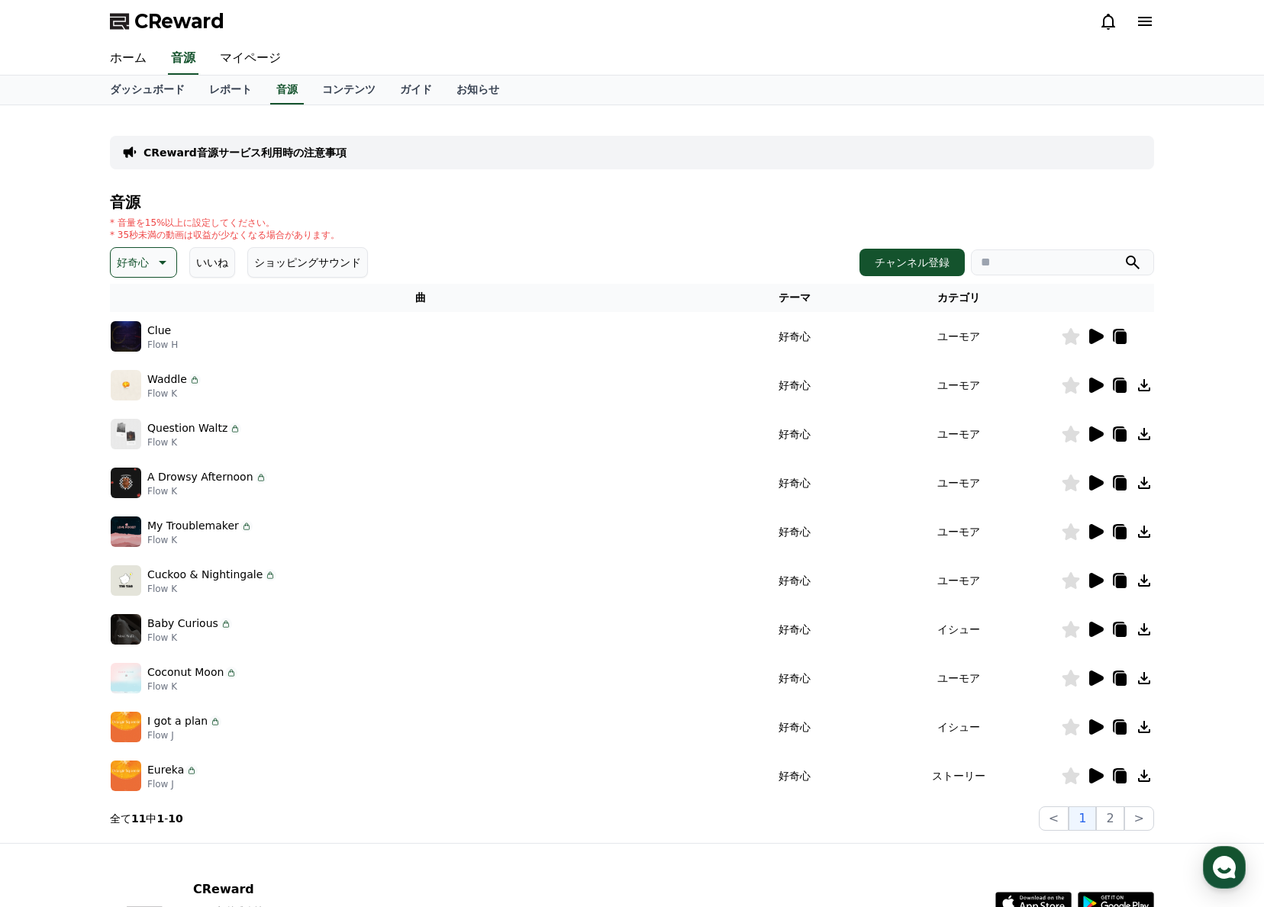
click at [1094, 430] on icon at bounding box center [1096, 434] width 14 height 15
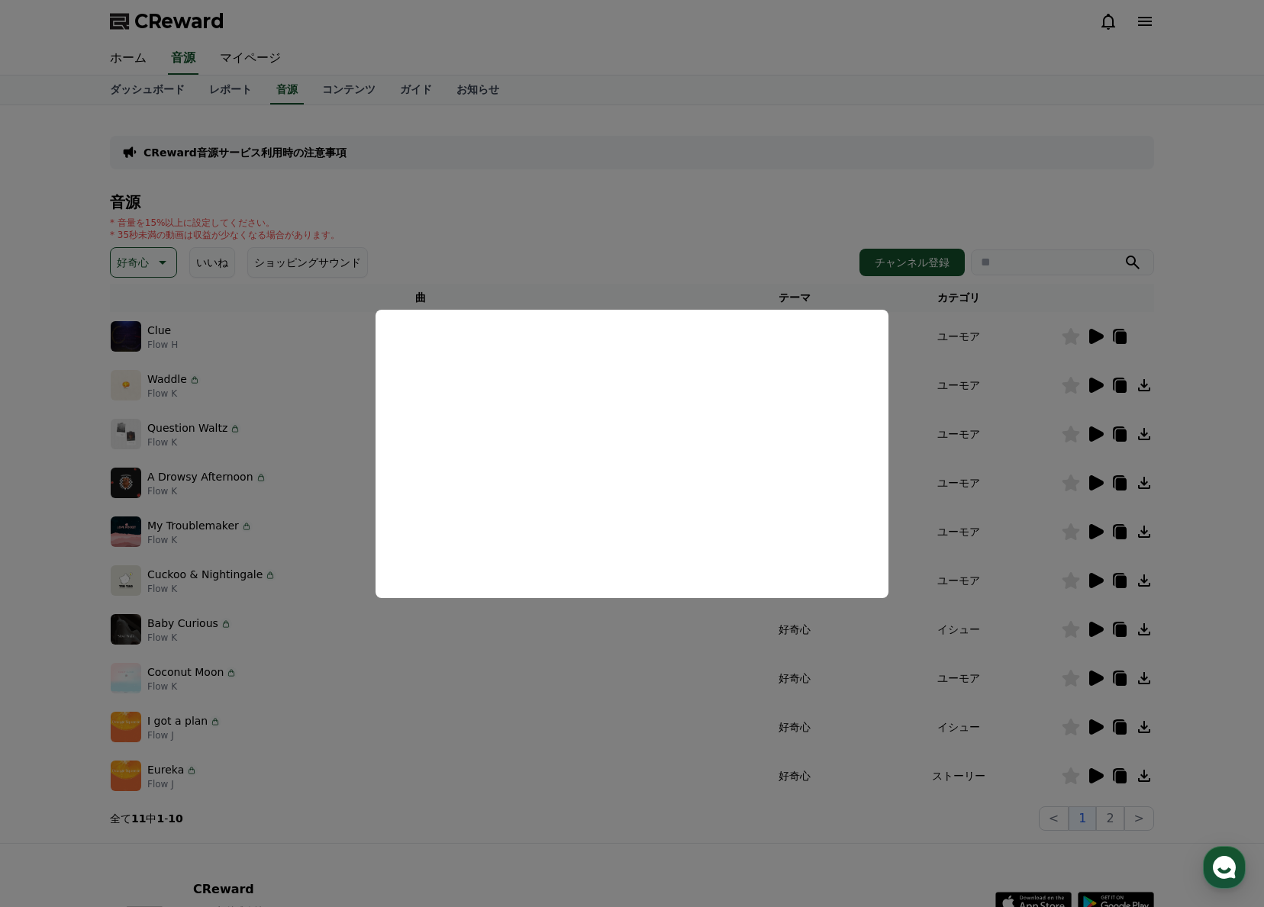
click at [1097, 481] on button "close modal" at bounding box center [632, 453] width 1264 height 907
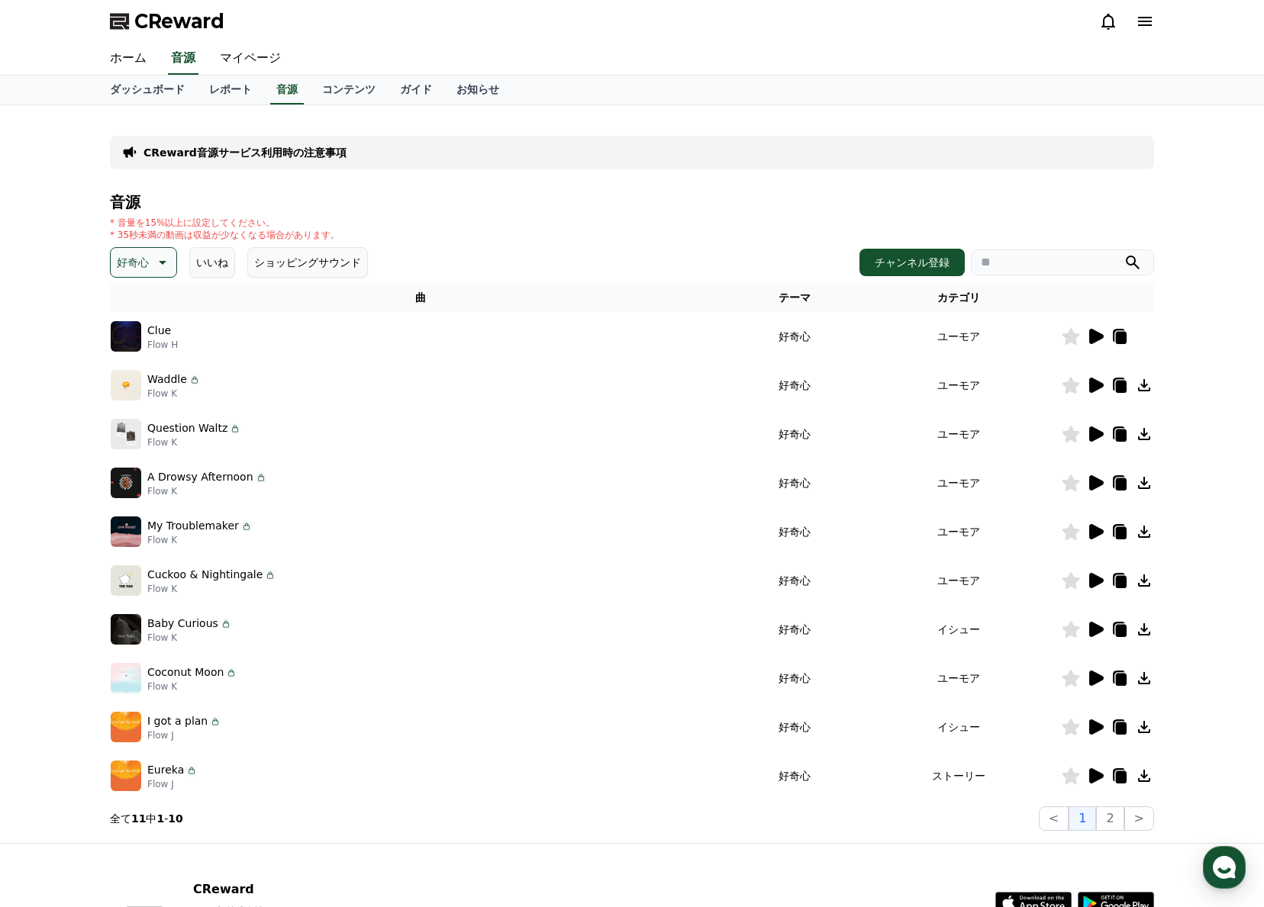
click at [1096, 481] on icon at bounding box center [1096, 482] width 14 height 15
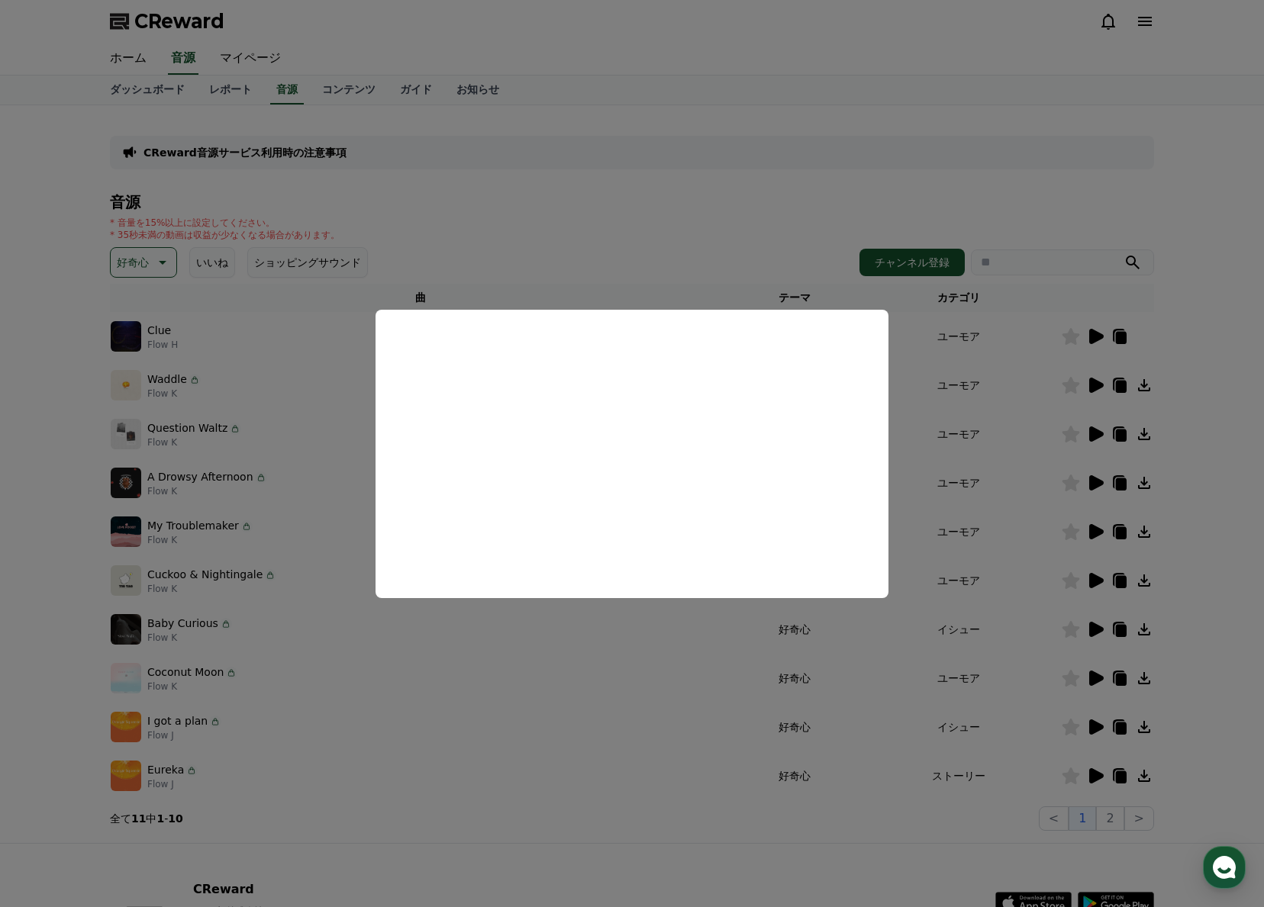
click at [1096, 530] on button "close modal" at bounding box center [632, 453] width 1264 height 907
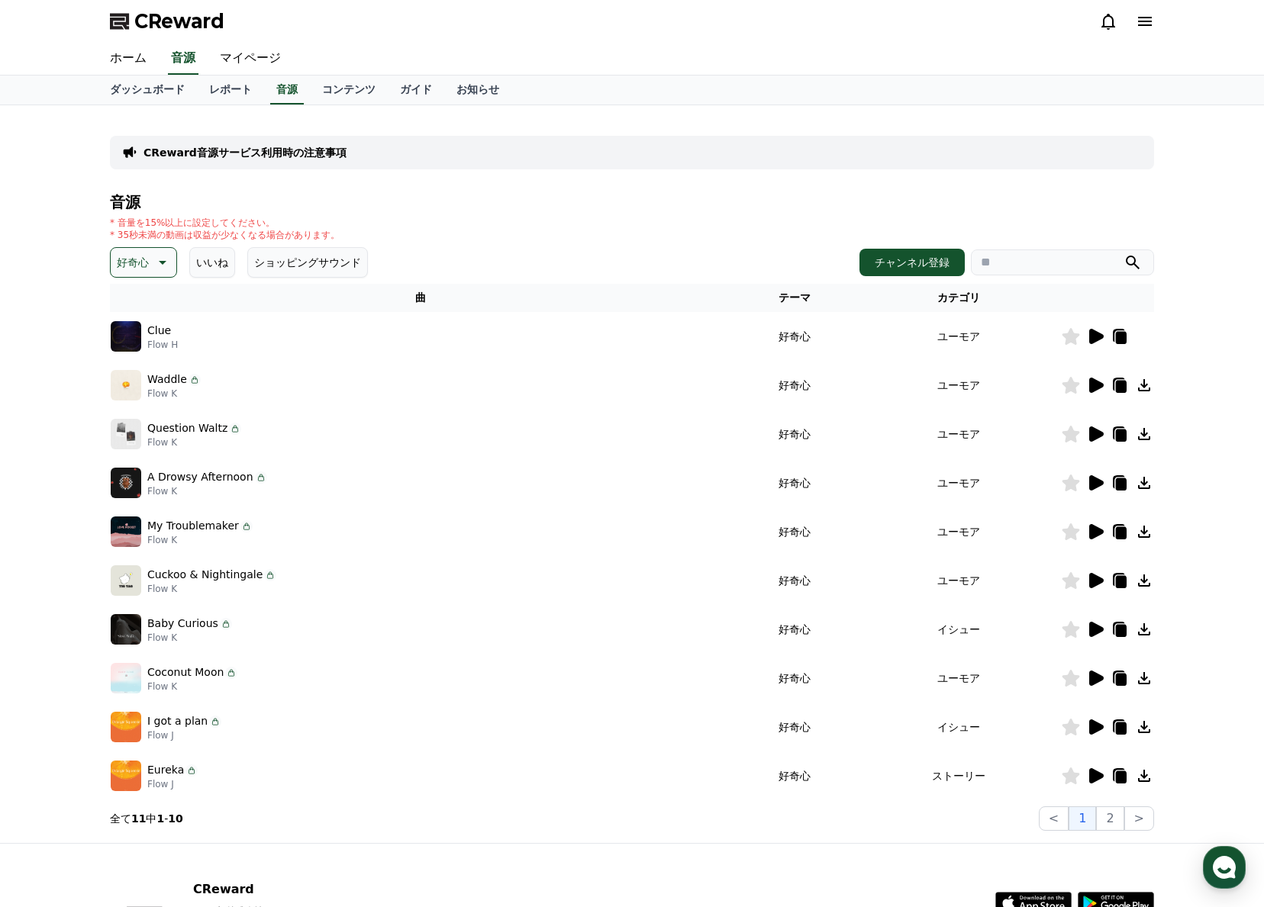
click at [1096, 529] on icon at bounding box center [1096, 531] width 14 height 15
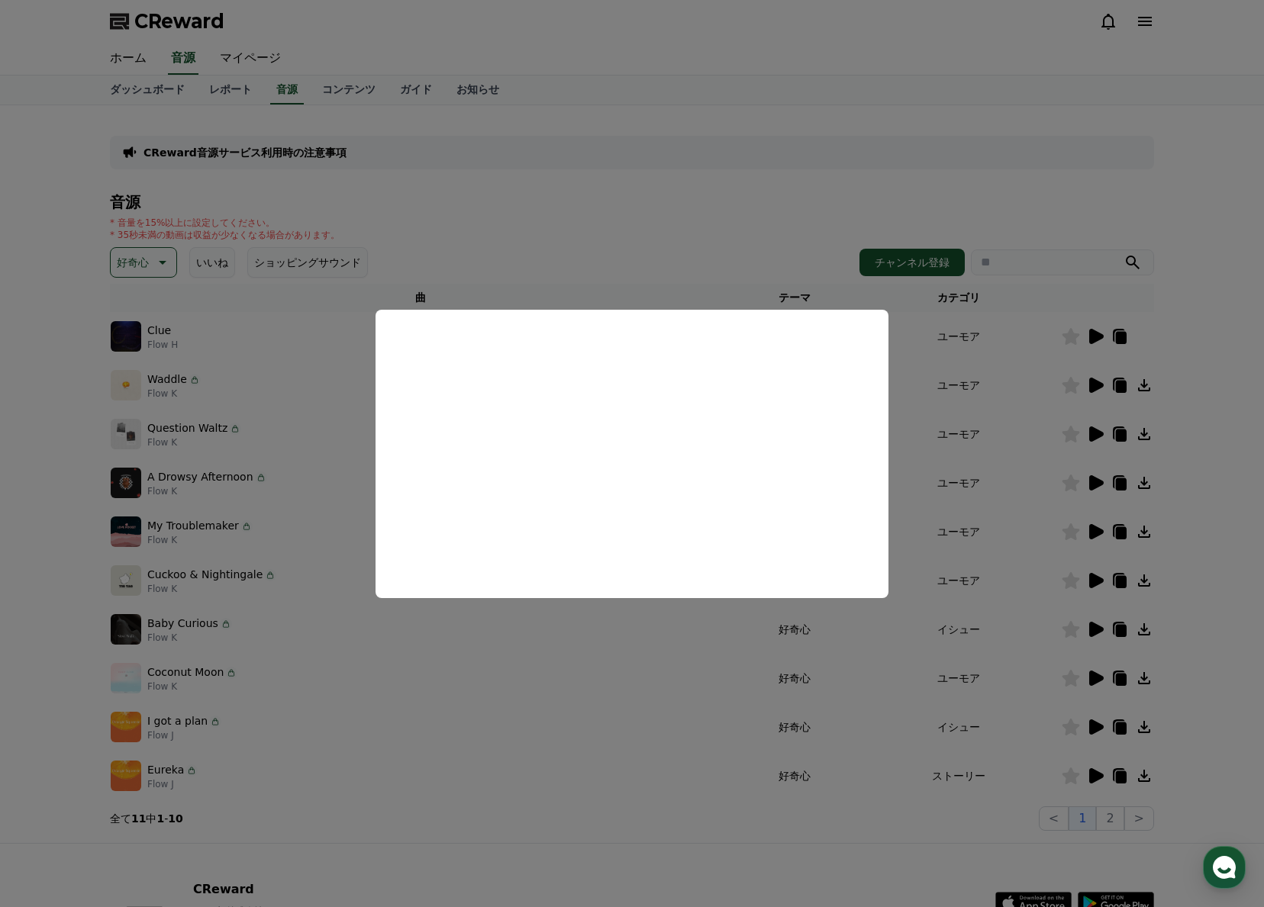
click at [1095, 574] on button "close modal" at bounding box center [632, 453] width 1264 height 907
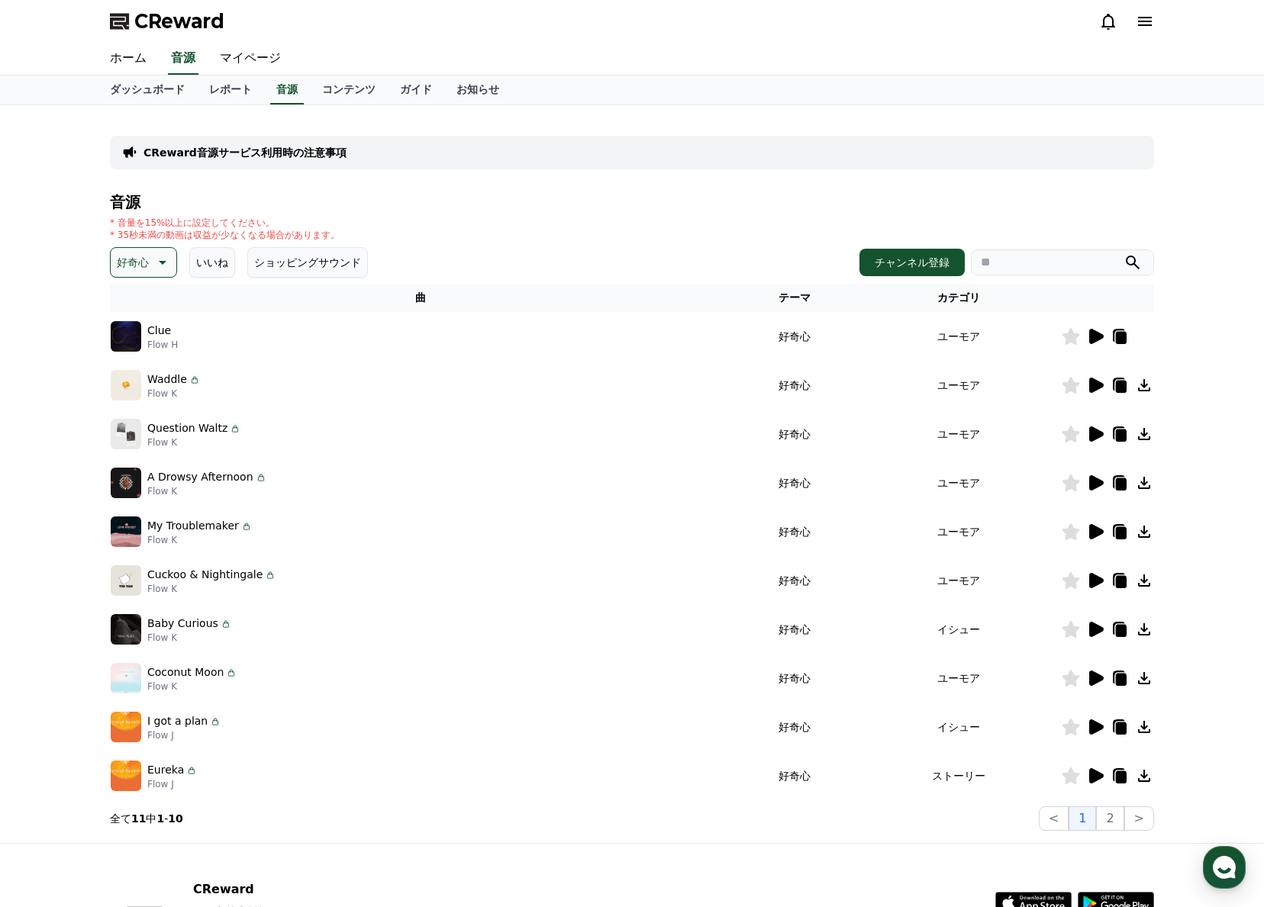
click at [1095, 574] on icon at bounding box center [1095, 581] width 18 height 18
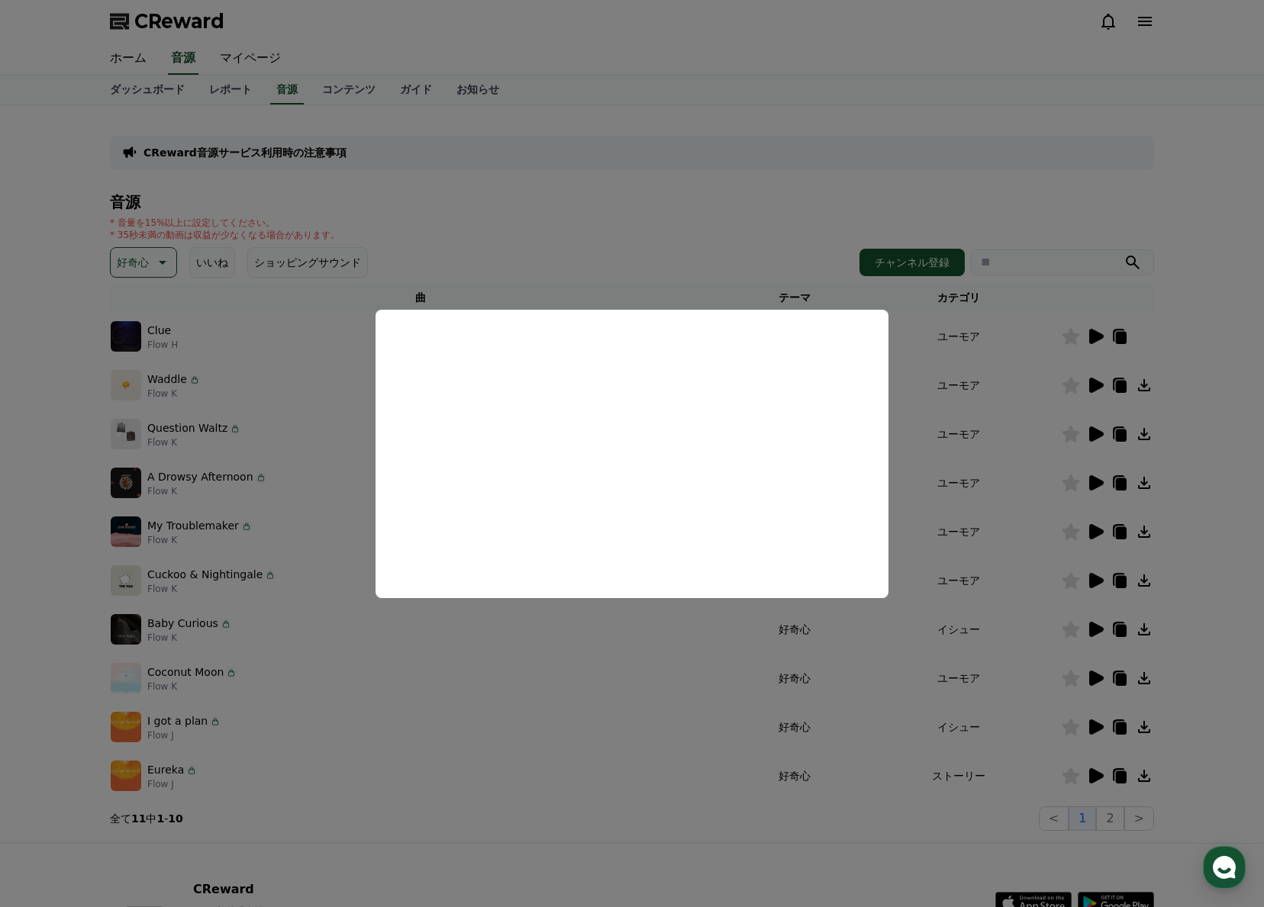
click at [1092, 624] on button "close modal" at bounding box center [632, 453] width 1264 height 907
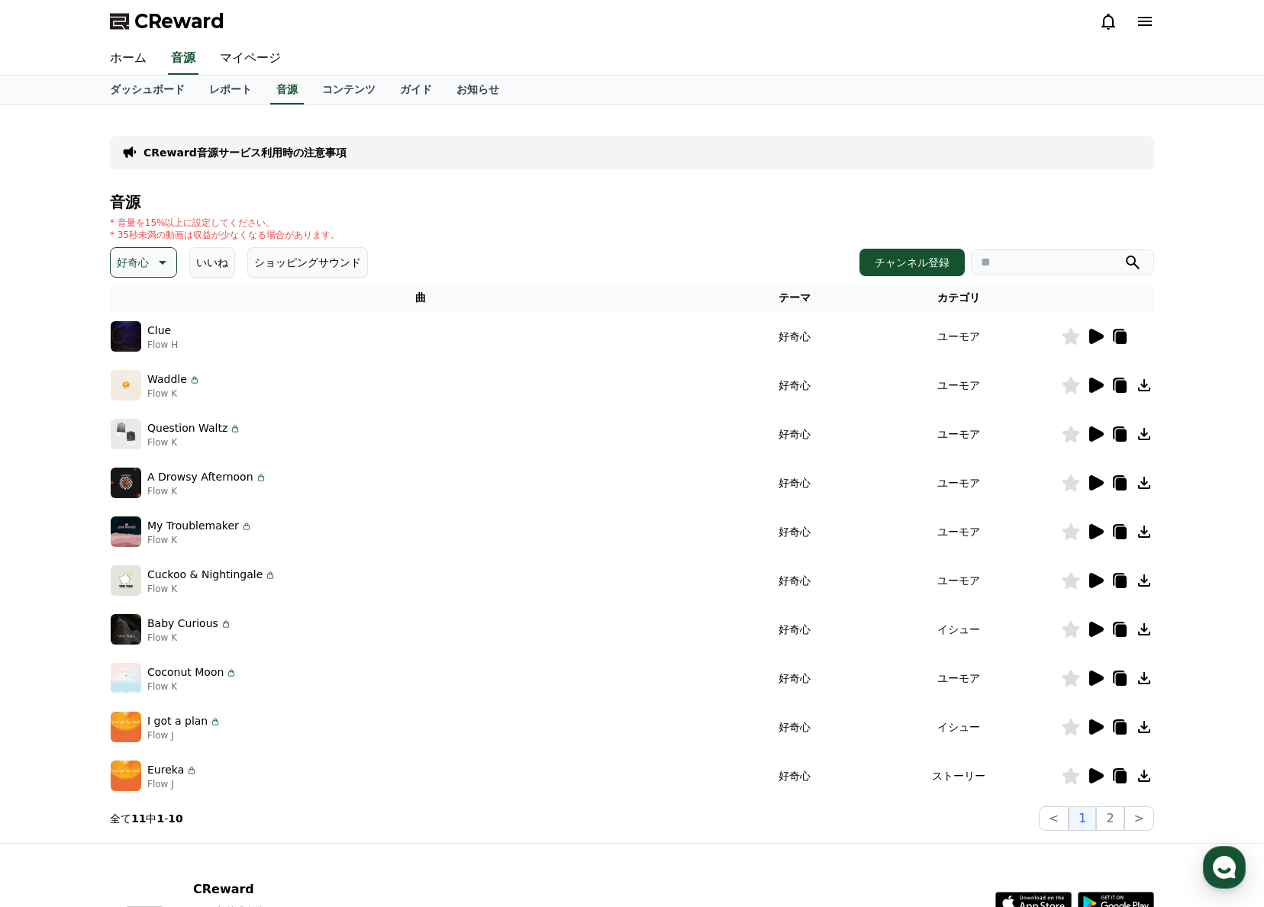
click at [1092, 624] on icon at bounding box center [1096, 629] width 14 height 15
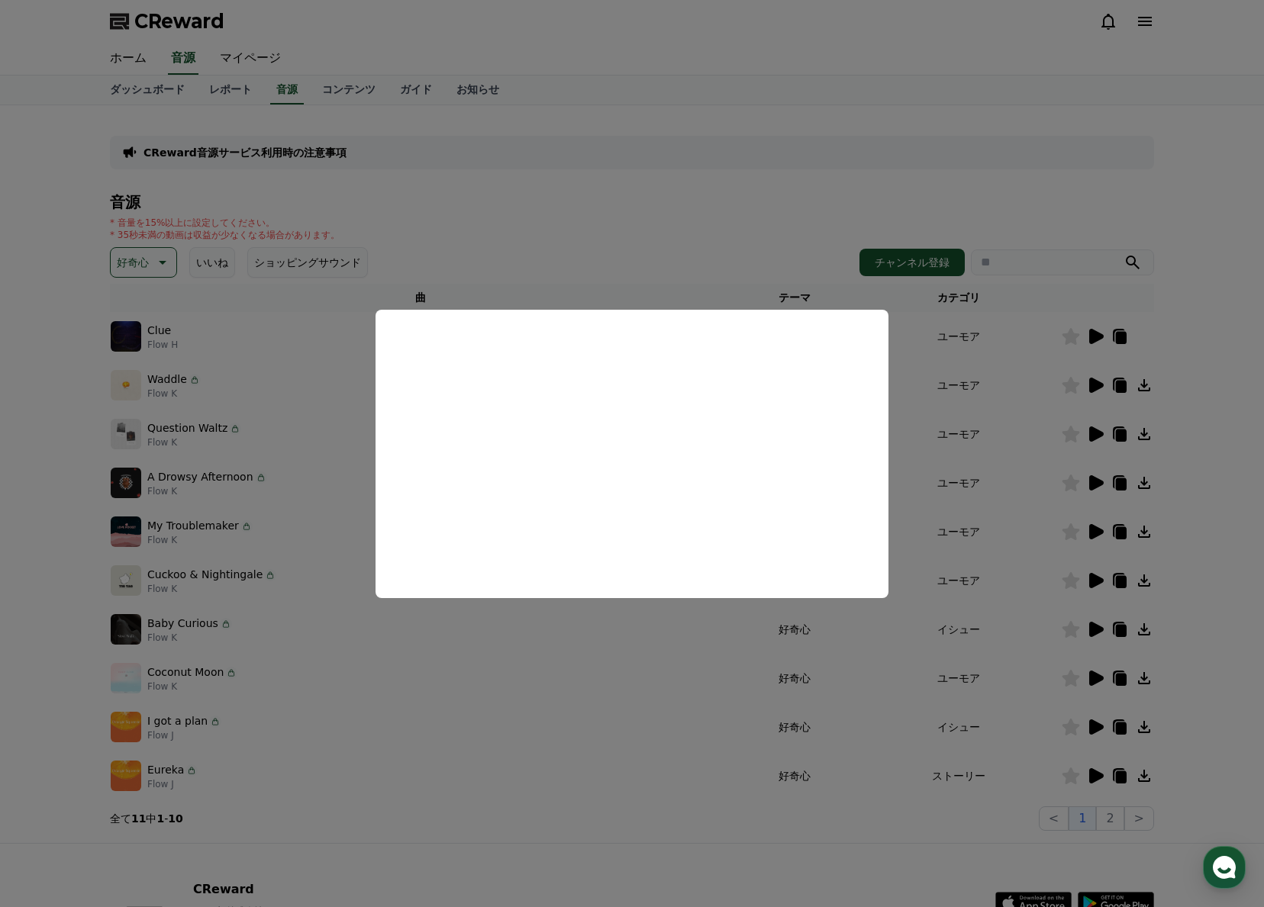
click at [1096, 628] on button "close modal" at bounding box center [632, 453] width 1264 height 907
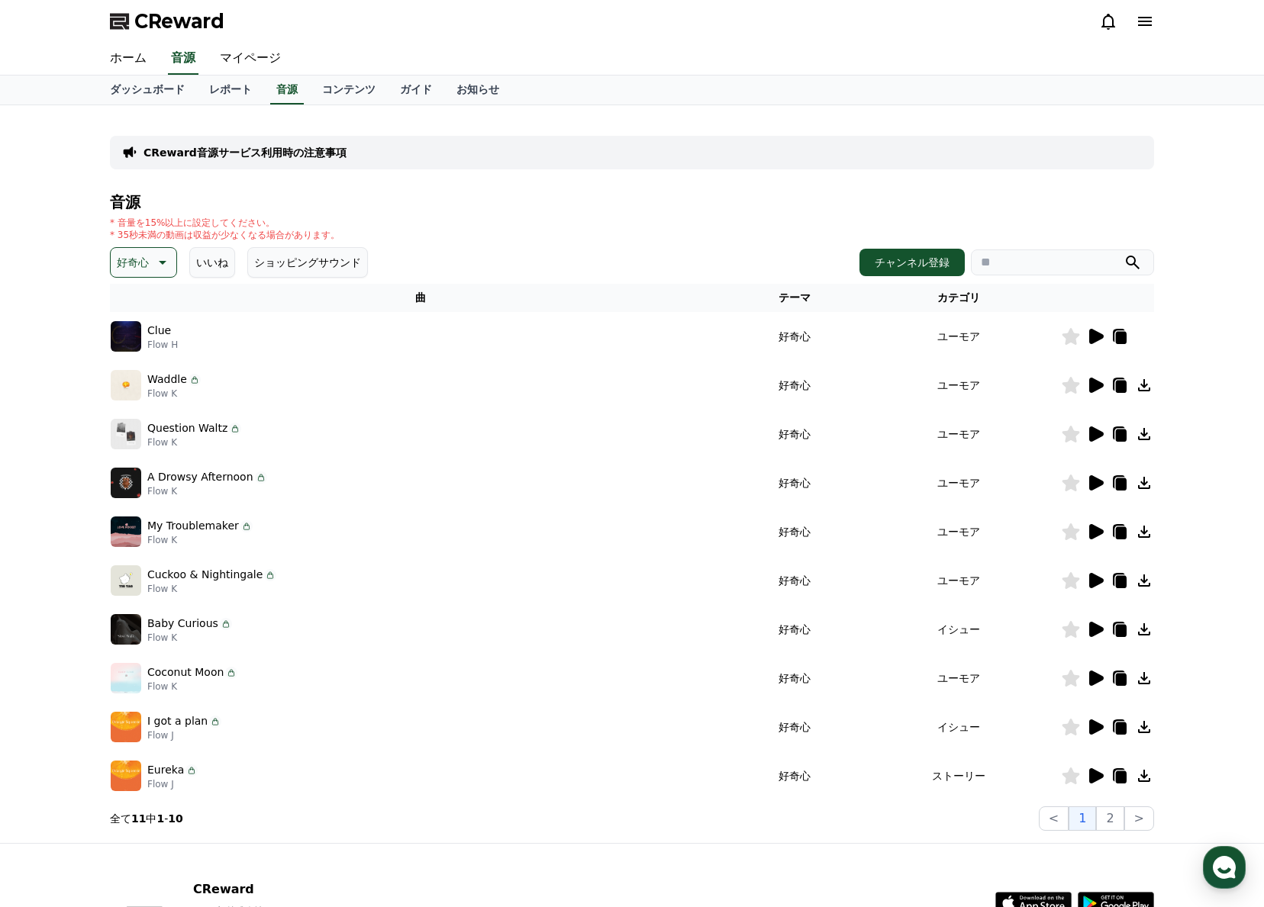
click at [1096, 628] on icon at bounding box center [1096, 629] width 14 height 15
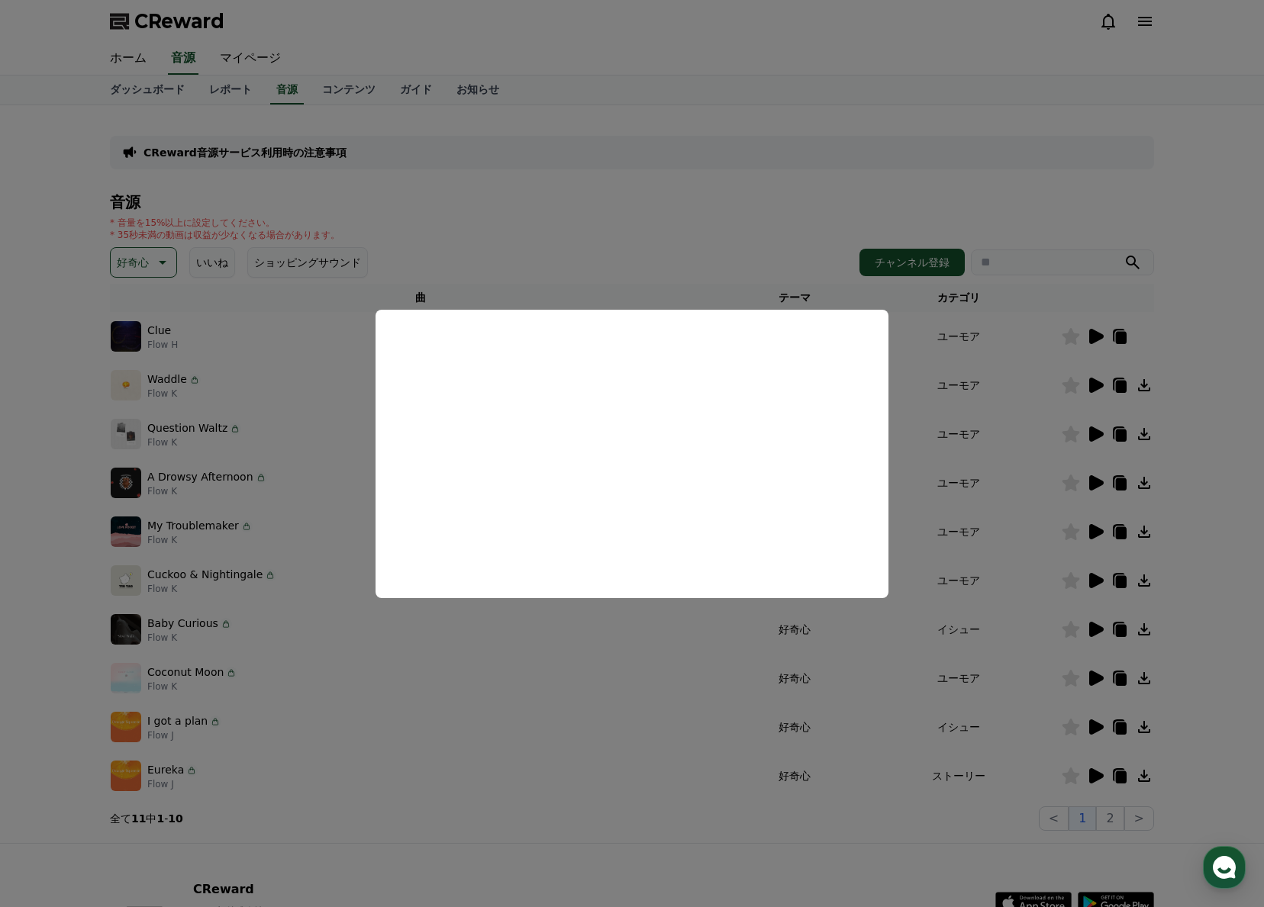
click at [1100, 678] on button "close modal" at bounding box center [632, 453] width 1264 height 907
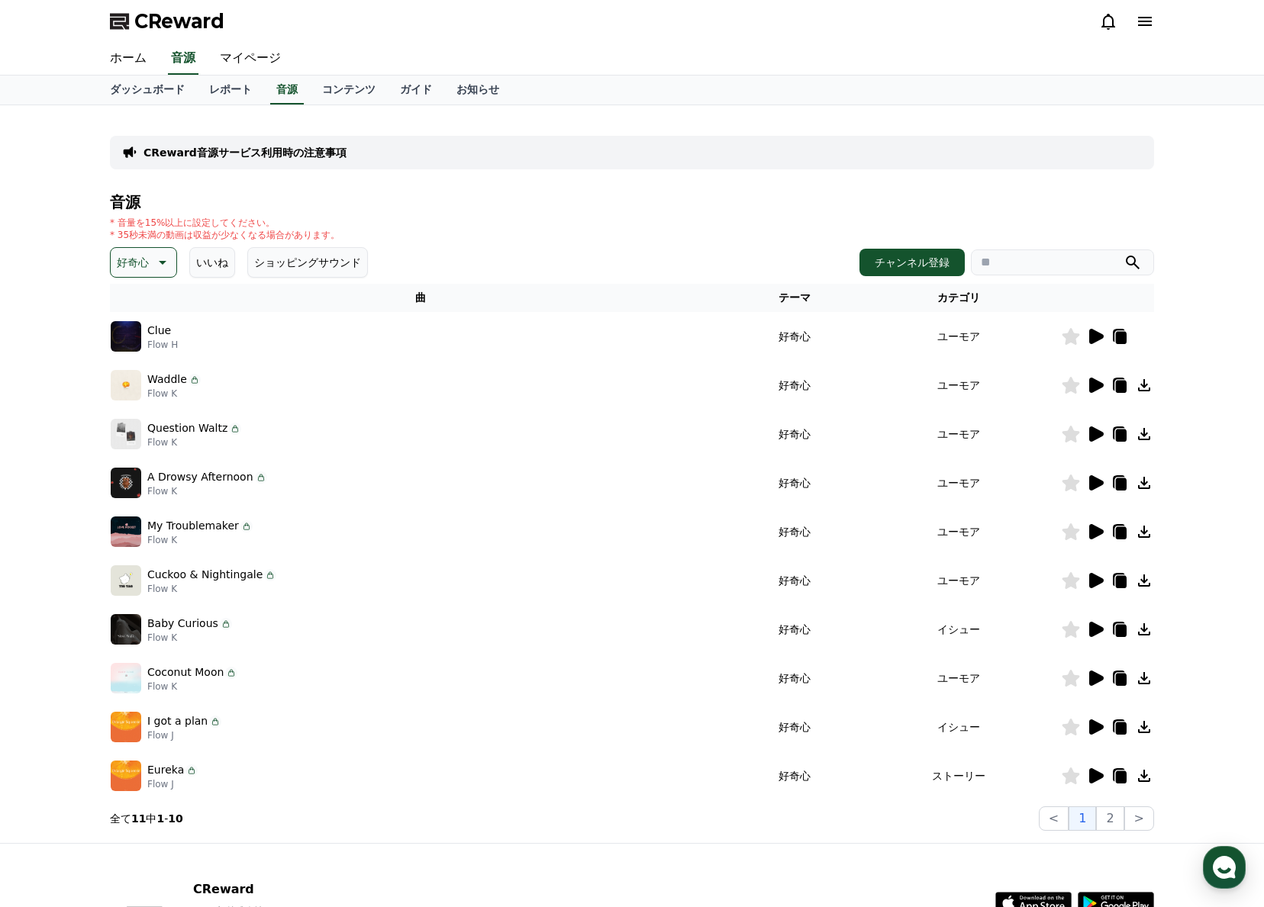
click at [1098, 676] on icon at bounding box center [1096, 678] width 14 height 15
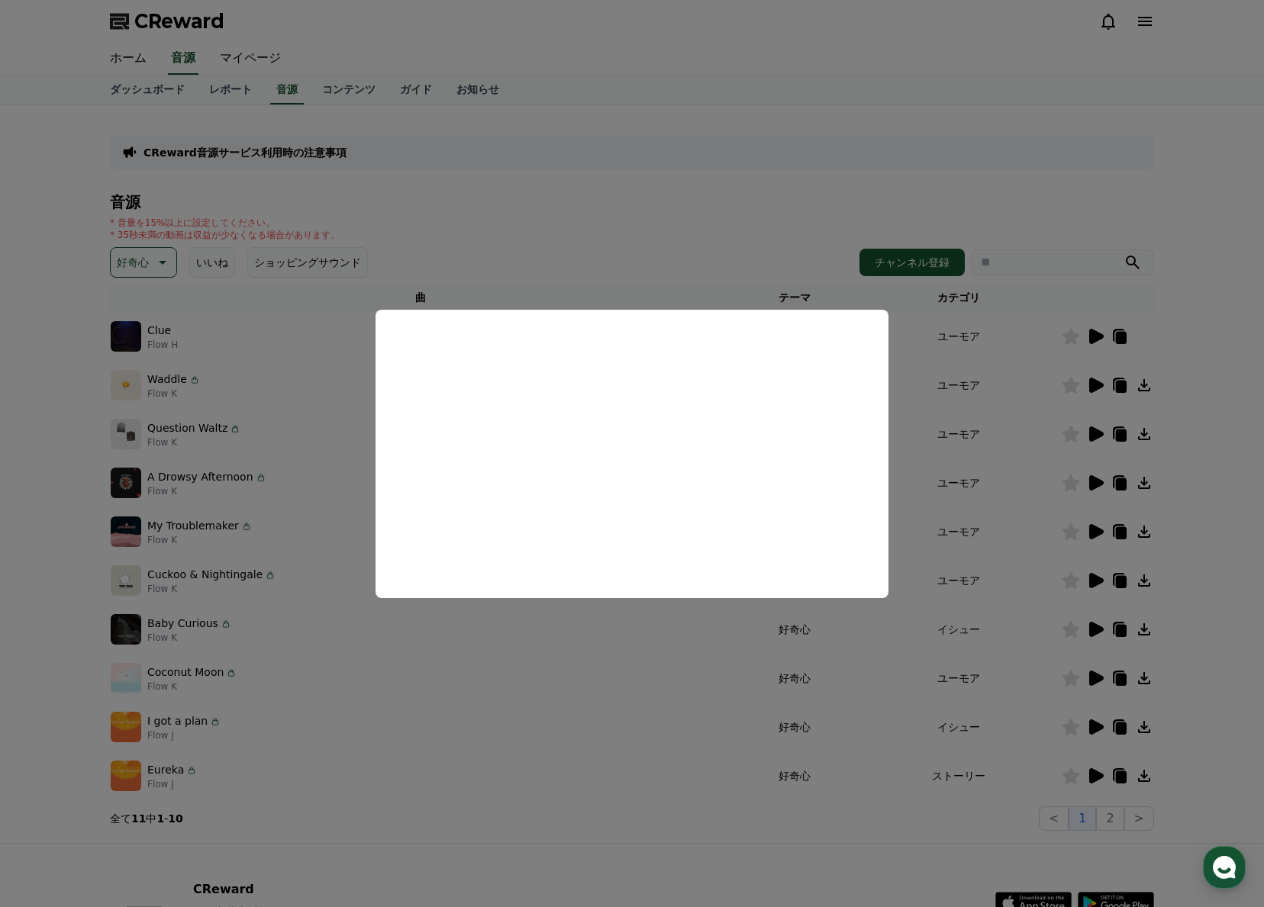
click at [1090, 726] on button "close modal" at bounding box center [632, 453] width 1264 height 907
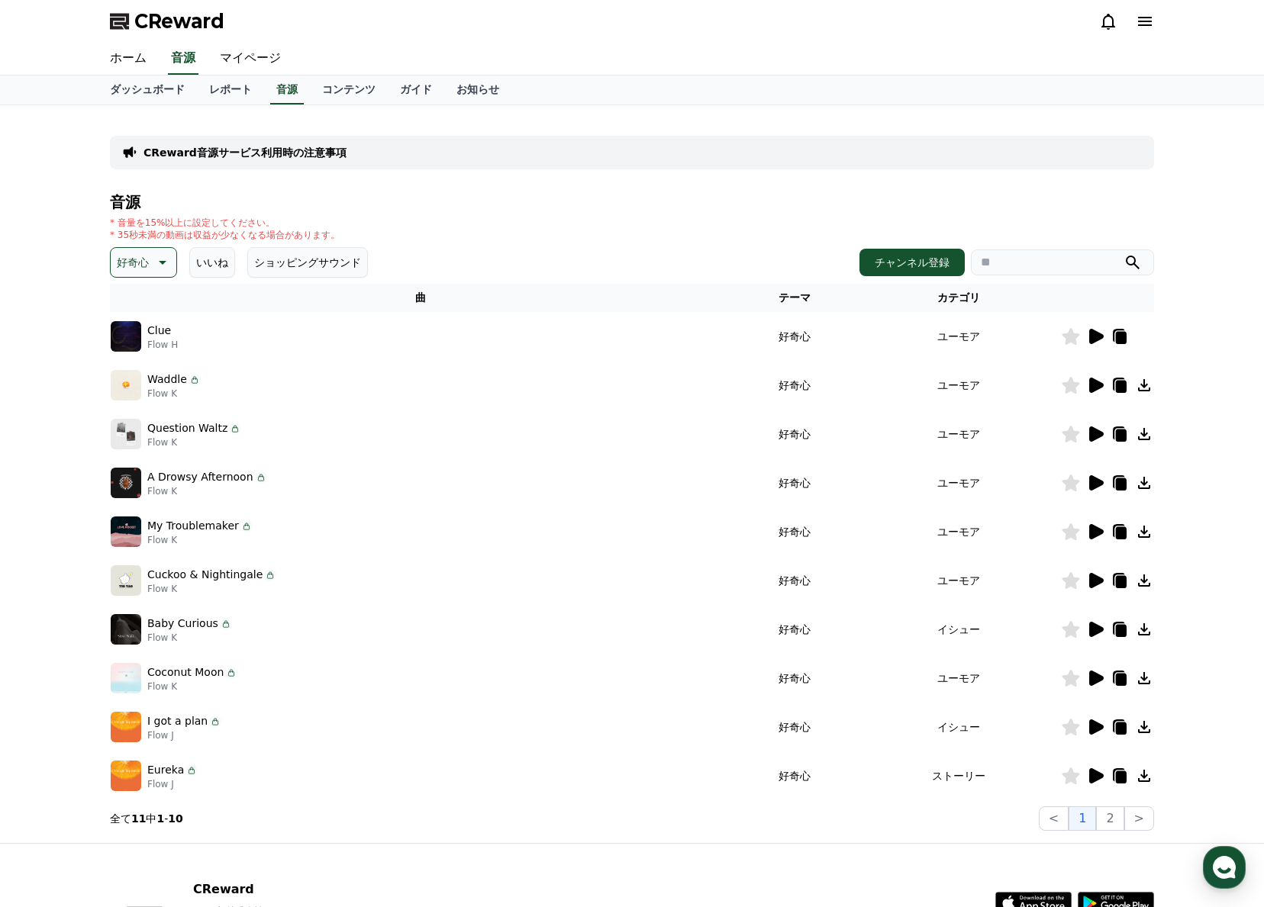
click at [1090, 726] on icon at bounding box center [1096, 727] width 14 height 15
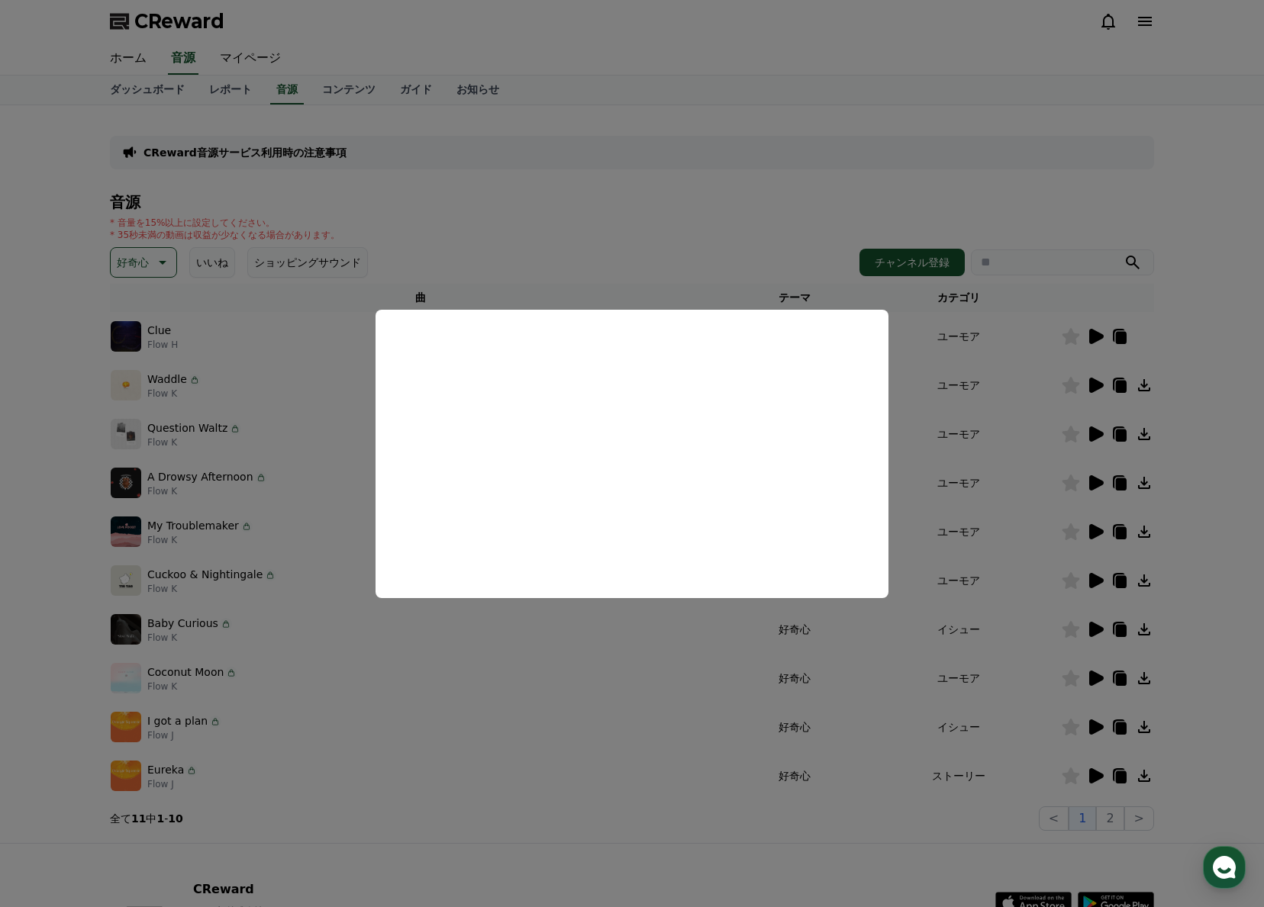
click at [1091, 725] on button "close modal" at bounding box center [632, 453] width 1264 height 907
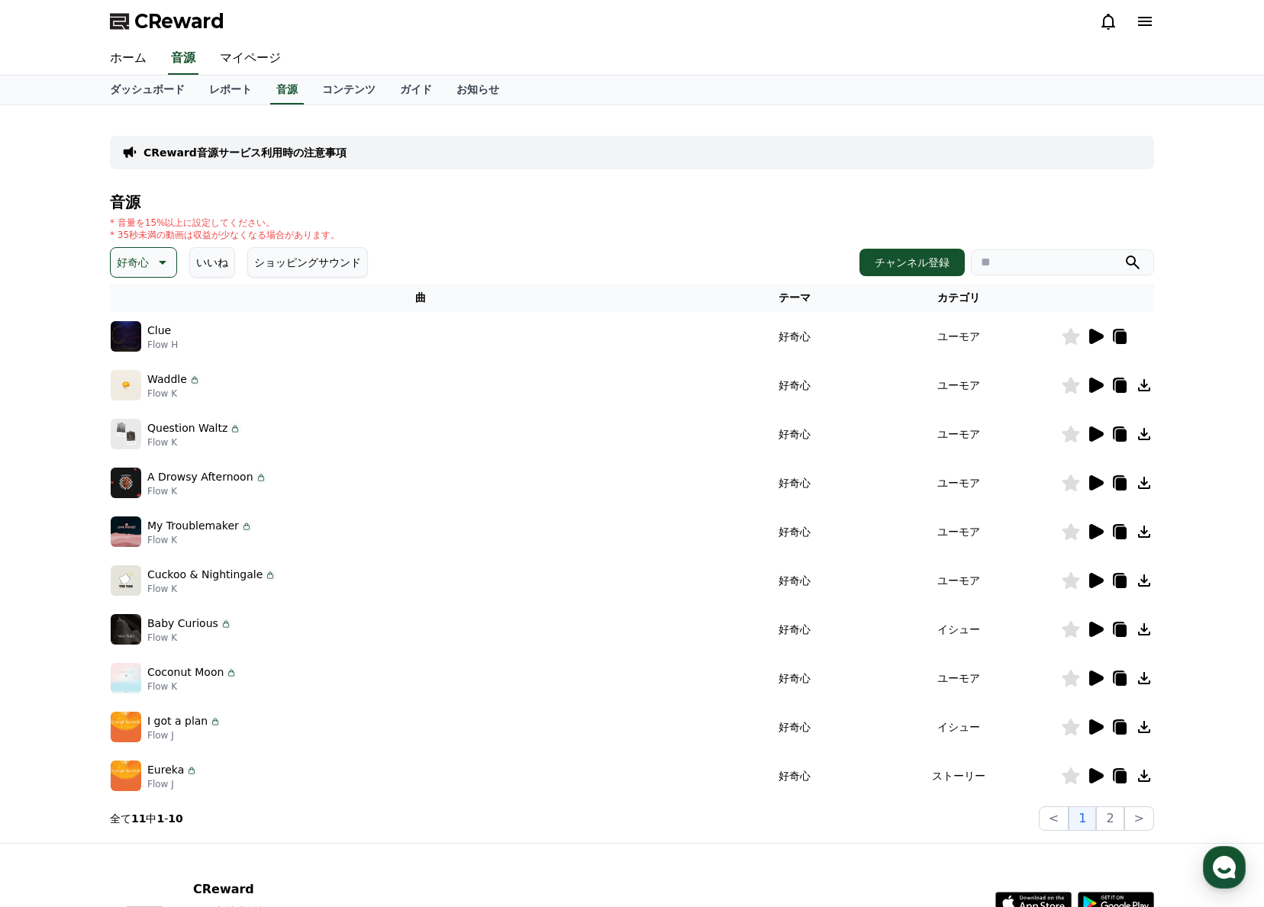
click at [385, 20] on div "CReward" at bounding box center [632, 21] width 1068 height 43
click at [139, 89] on link "ダッシュボード" at bounding box center [147, 90] width 99 height 29
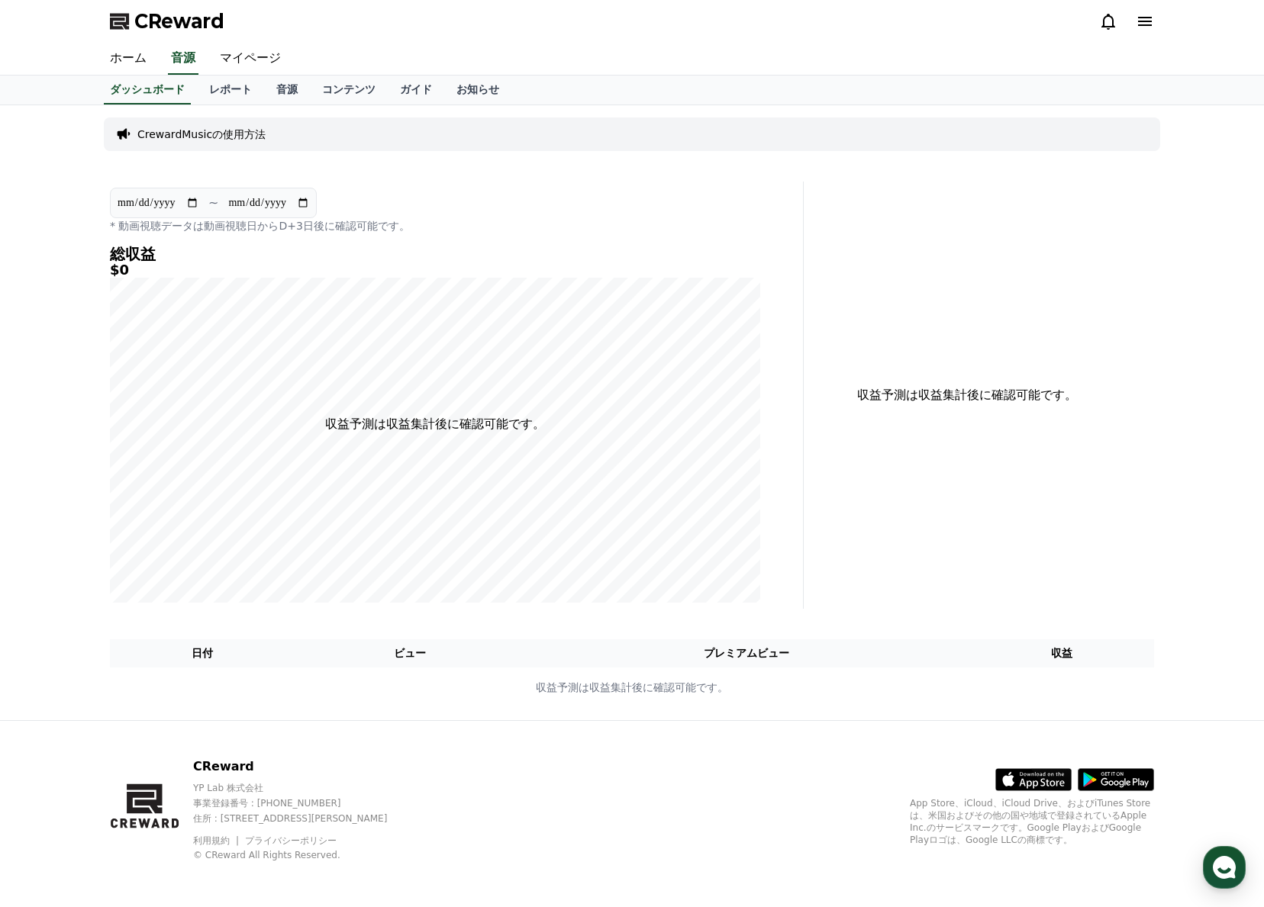
click at [530, 31] on div "CReward" at bounding box center [632, 21] width 1068 height 43
